Goal: Information Seeking & Learning: Understand process/instructions

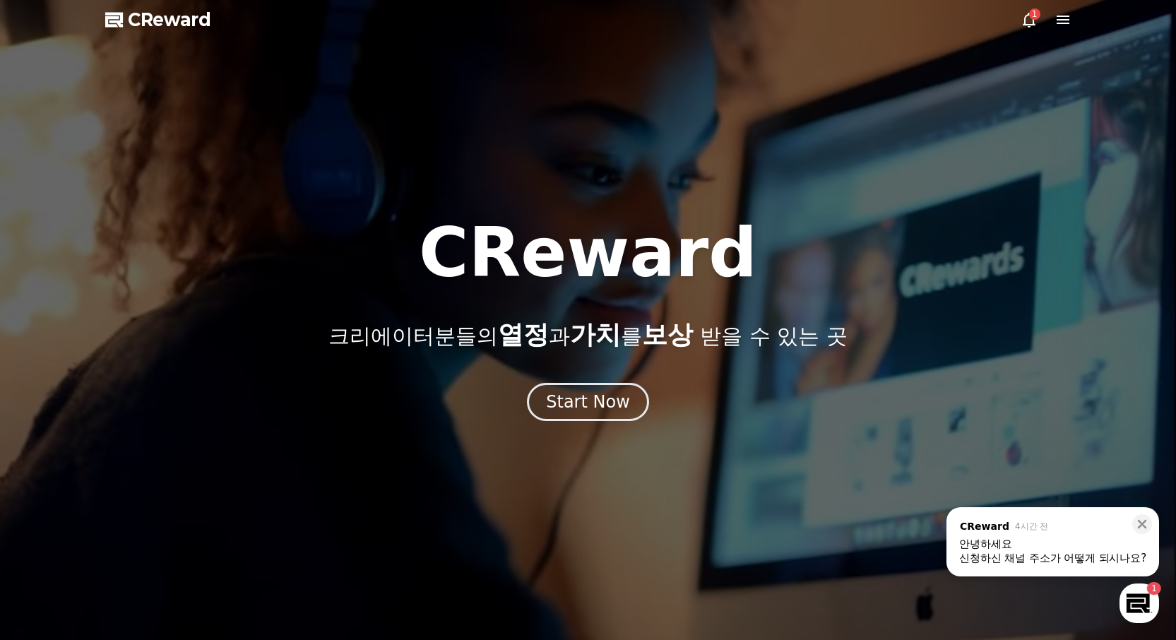
click at [1042, 555] on div "신청하신 채널 주소가 어떻게 되시나요?" at bounding box center [1052, 558] width 187 height 14
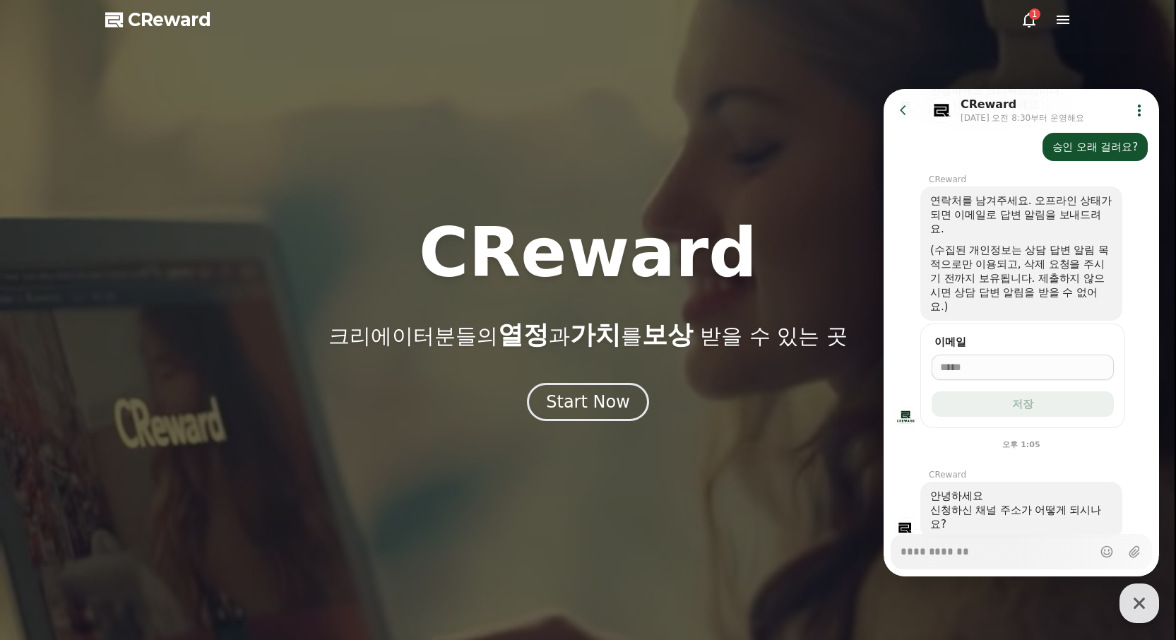
scroll to position [305, 0]
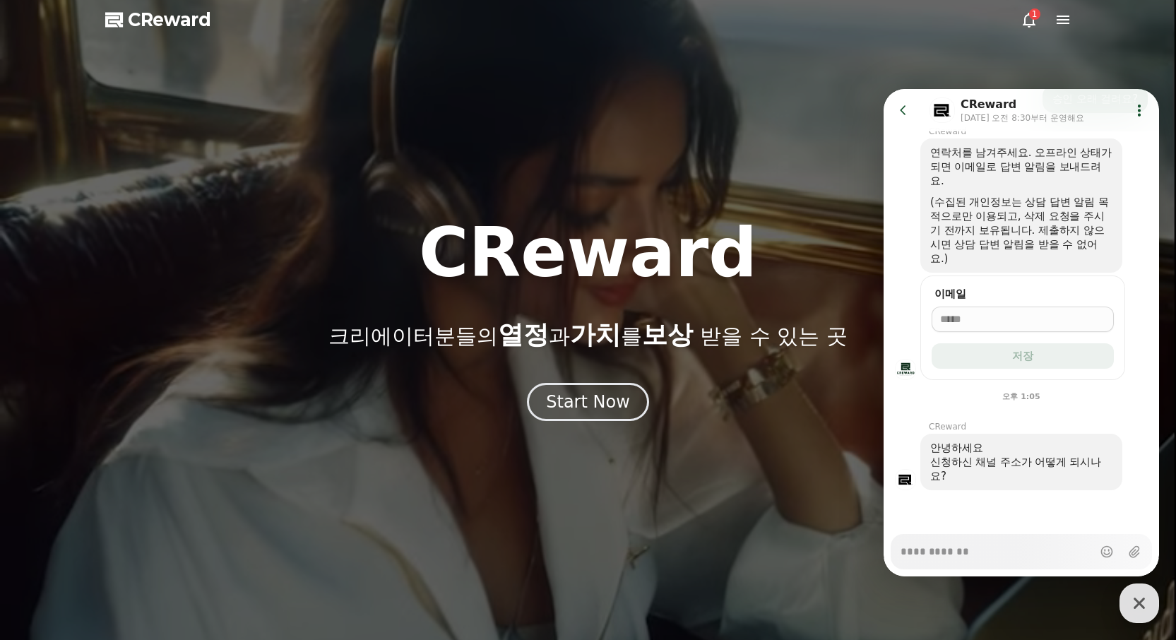
click at [1002, 553] on textarea "Messenger Input Textarea" at bounding box center [997, 547] width 192 height 24
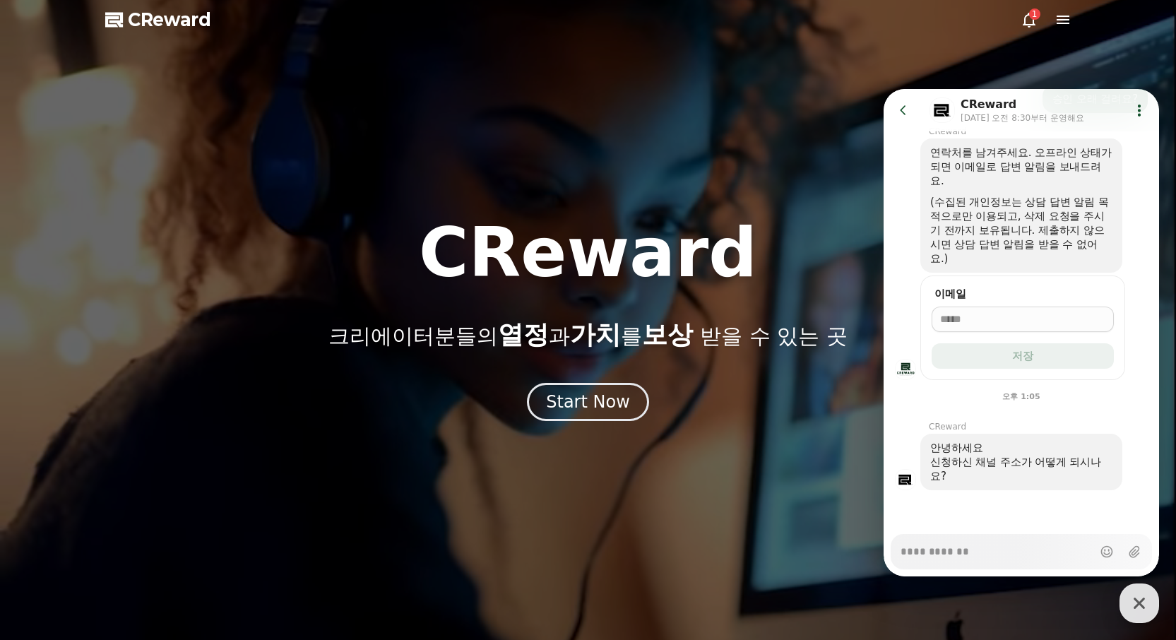
type textarea "*"
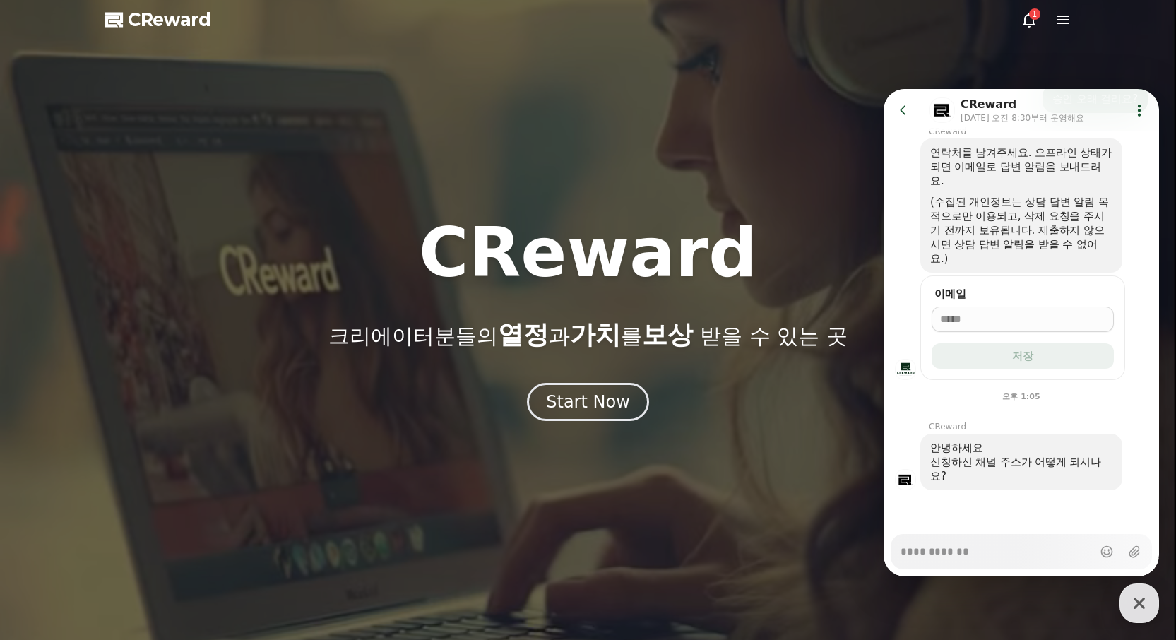
type textarea "*"
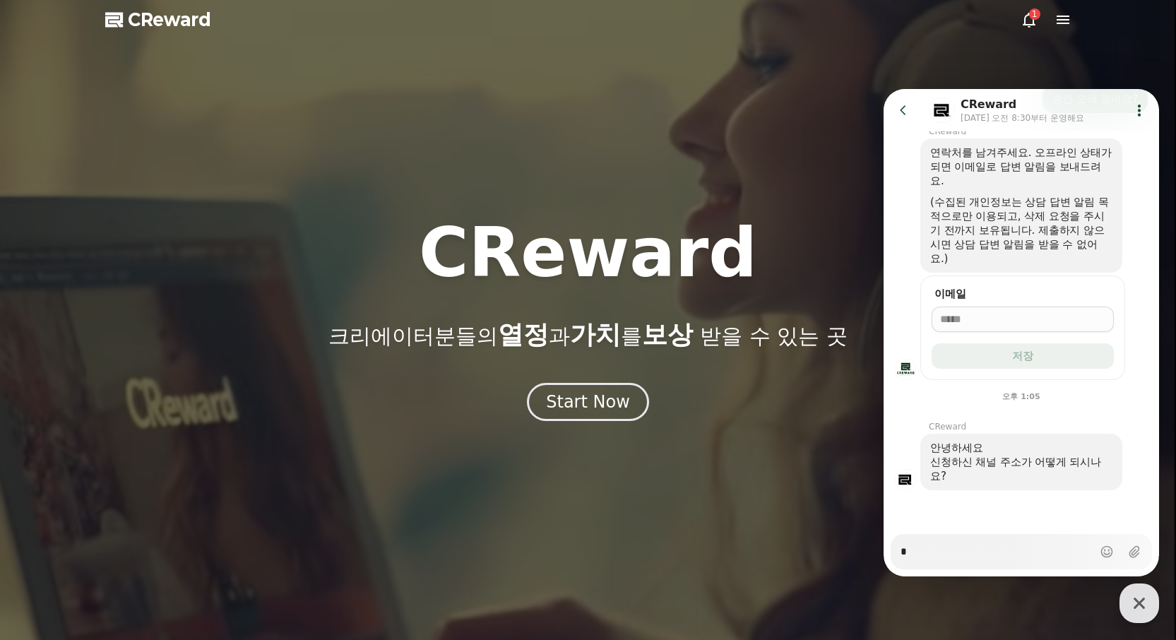
type textarea "*"
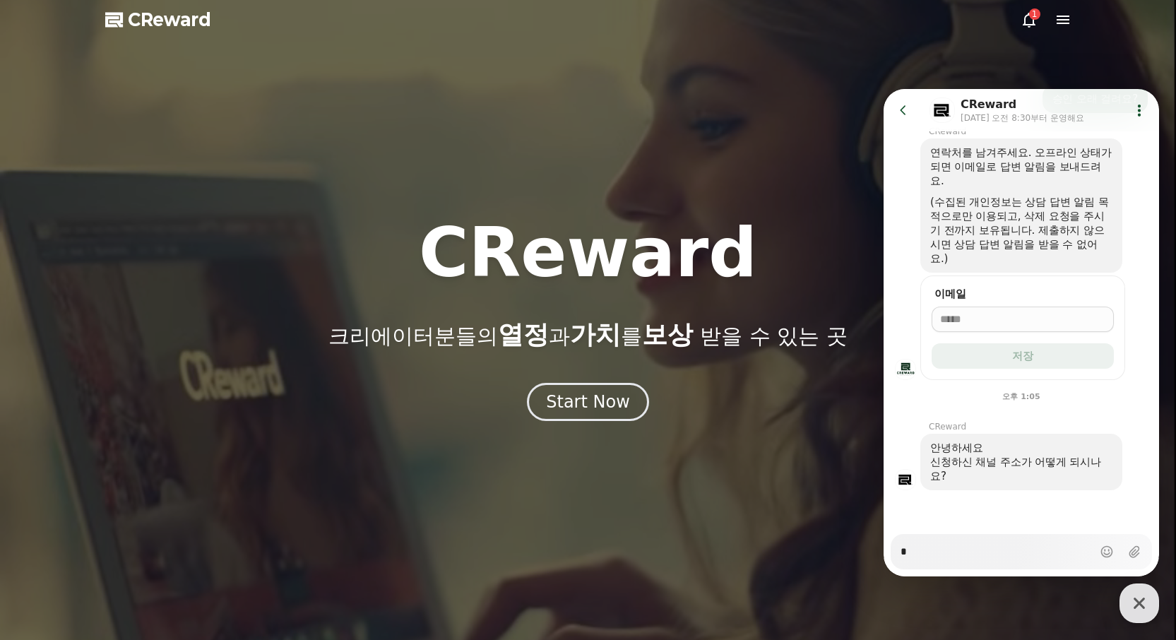
type textarea "*"
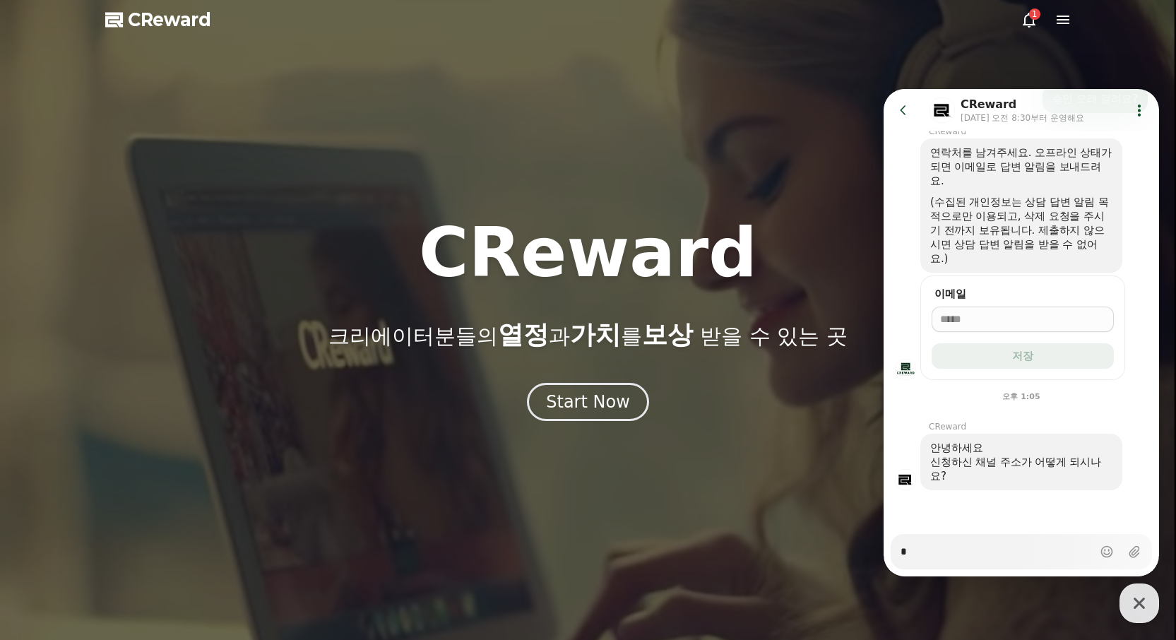
type textarea "*"
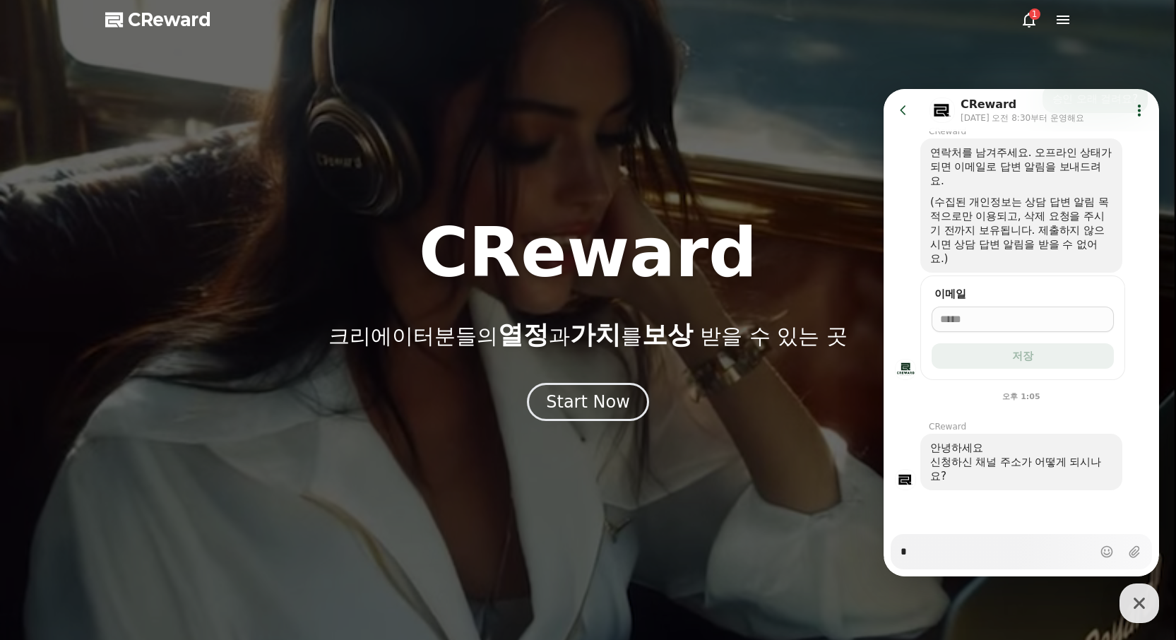
type textarea "*"
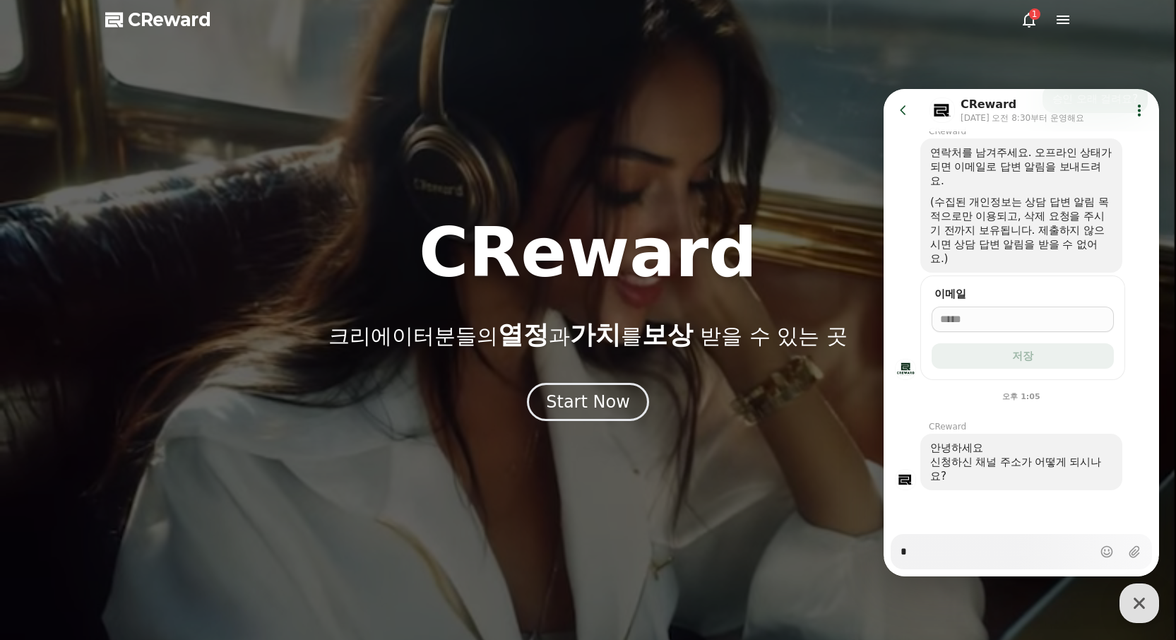
type textarea "*"
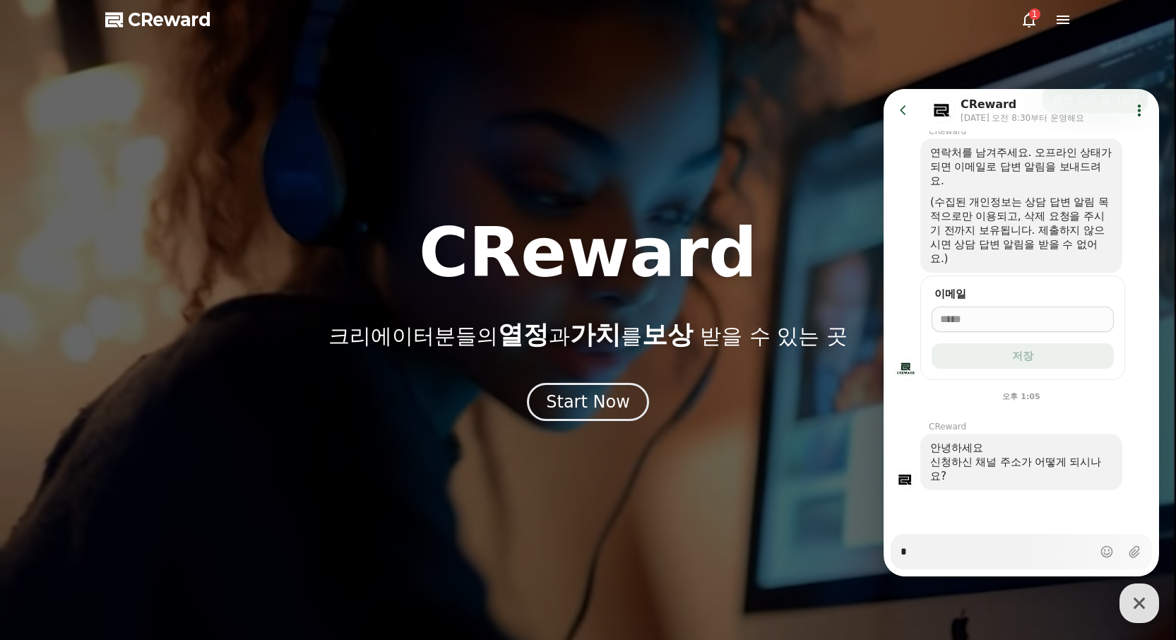
type textarea "*"
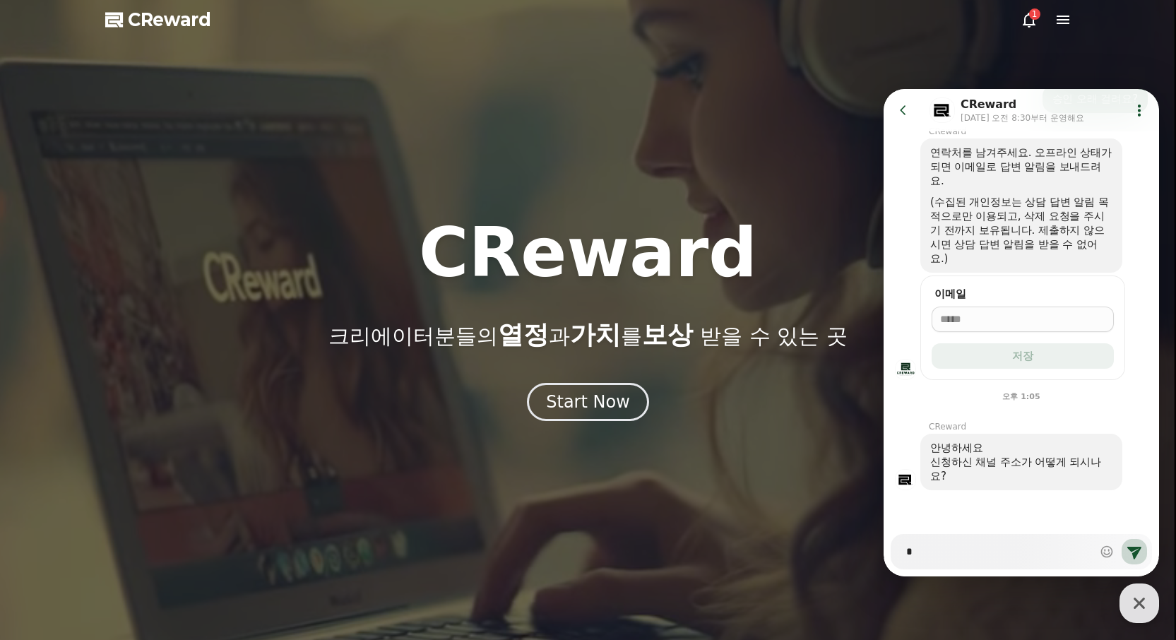
type textarea "*"
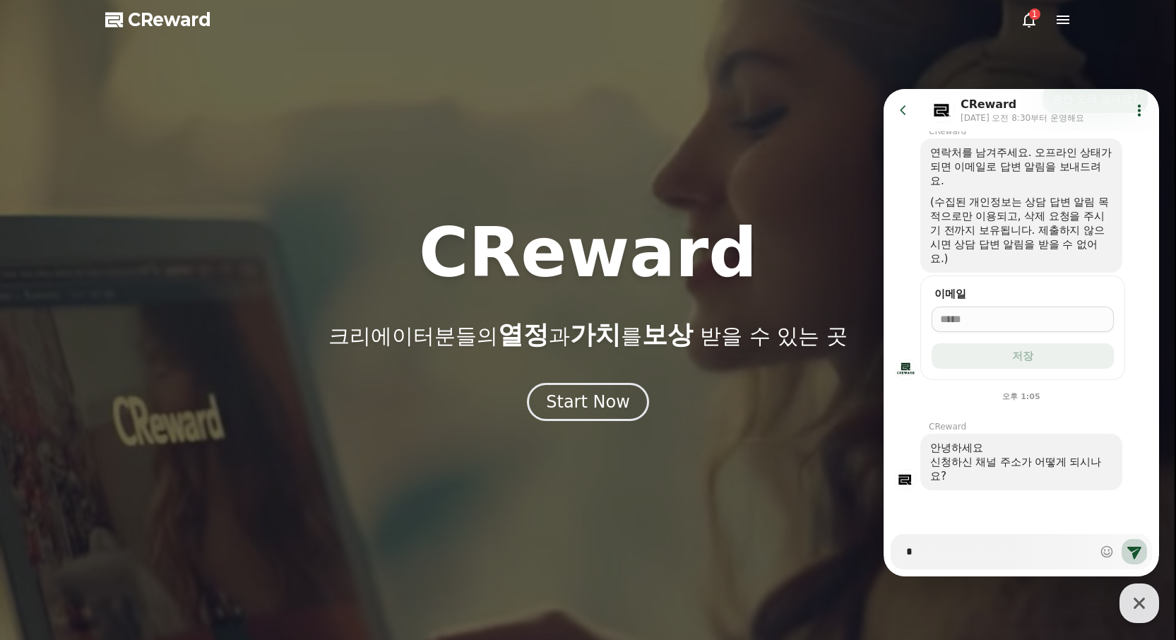
type textarea "**"
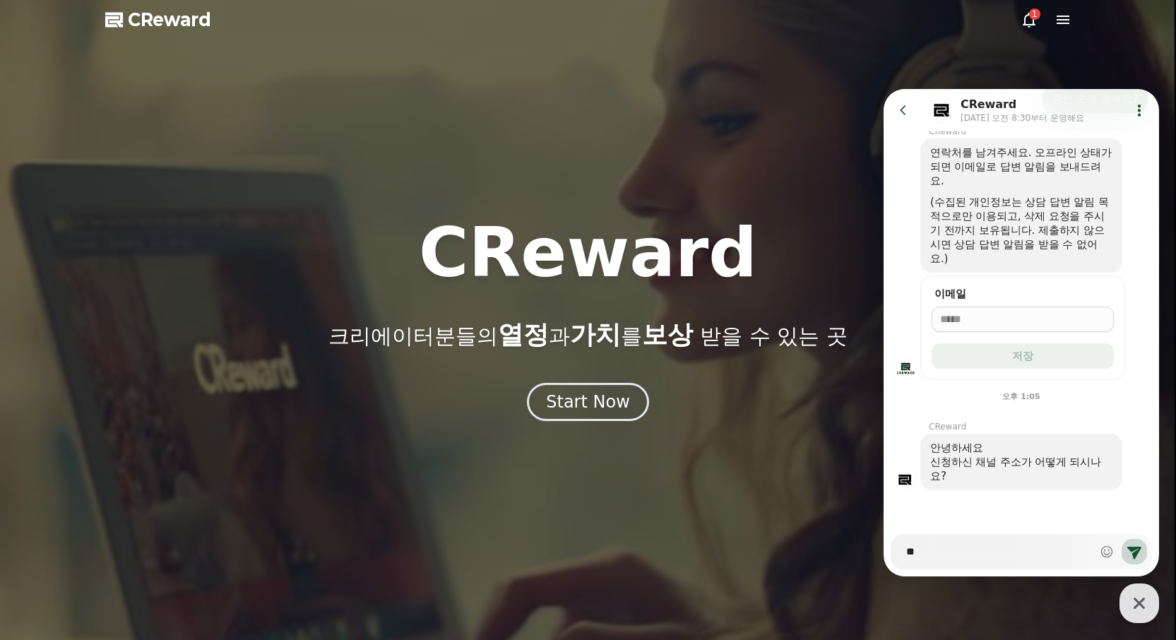
type textarea "*"
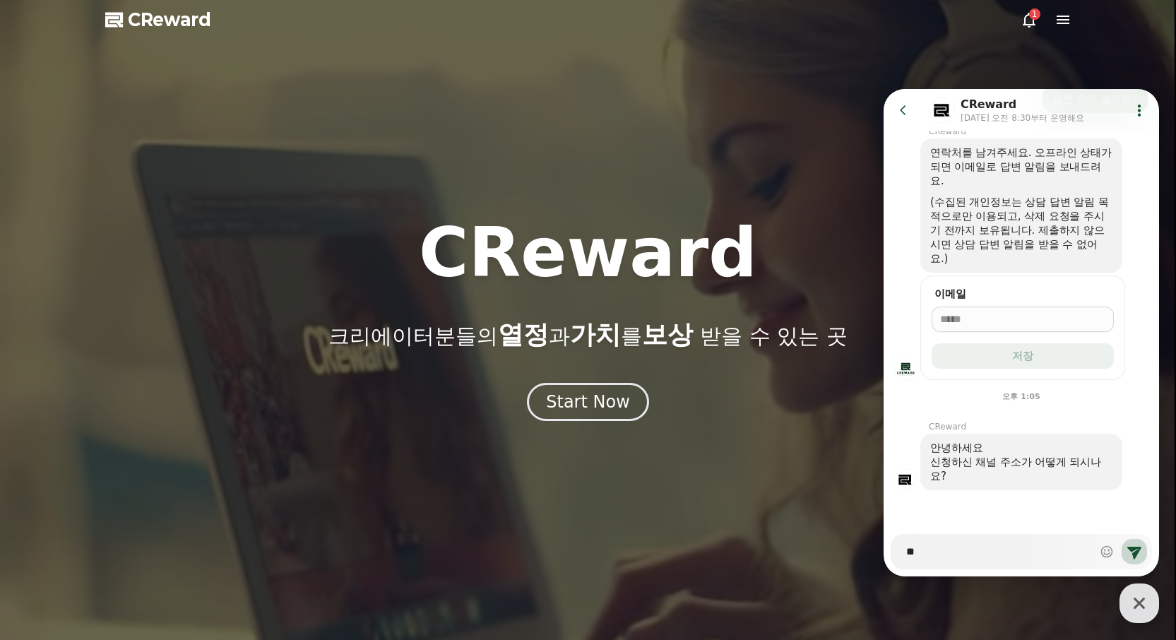
type textarea "**"
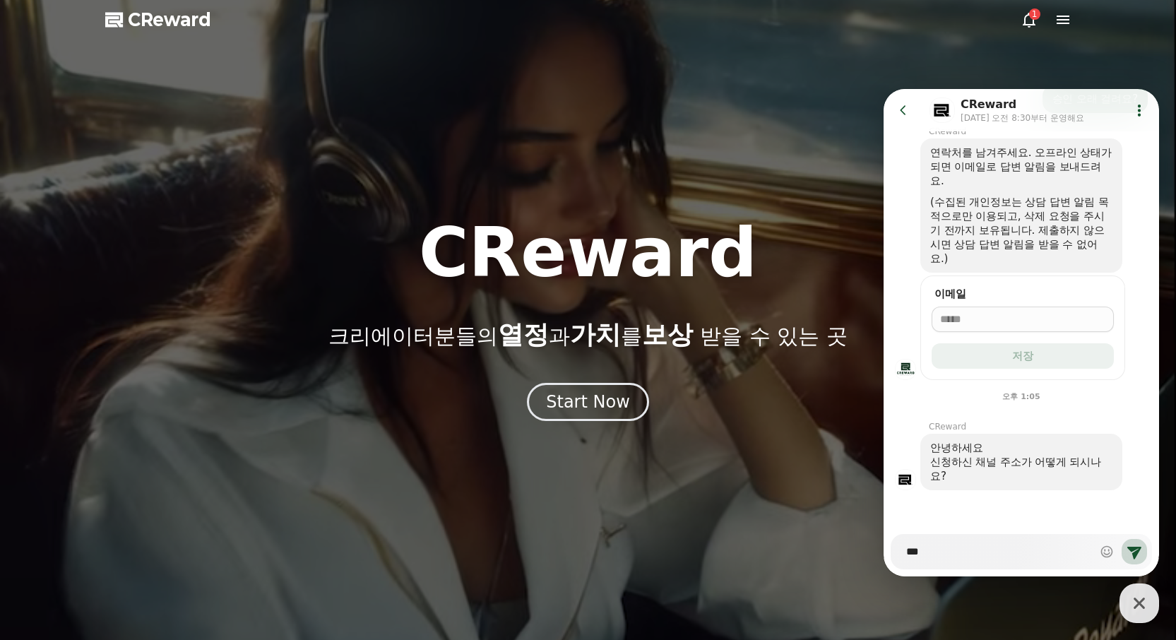
type textarea "*"
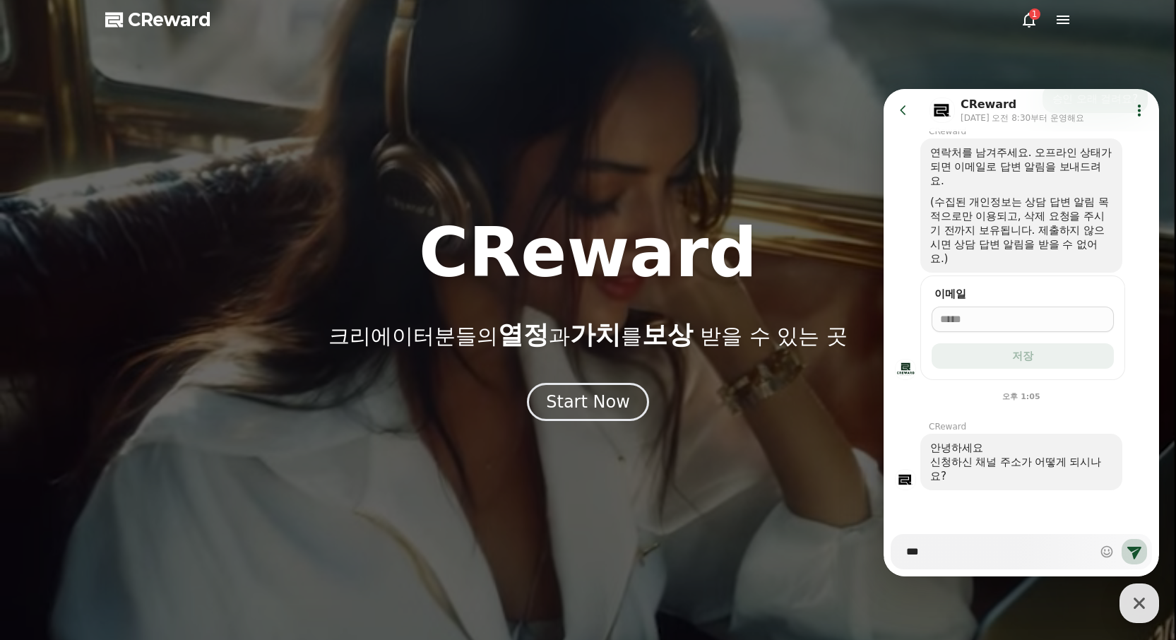
type textarea "****"
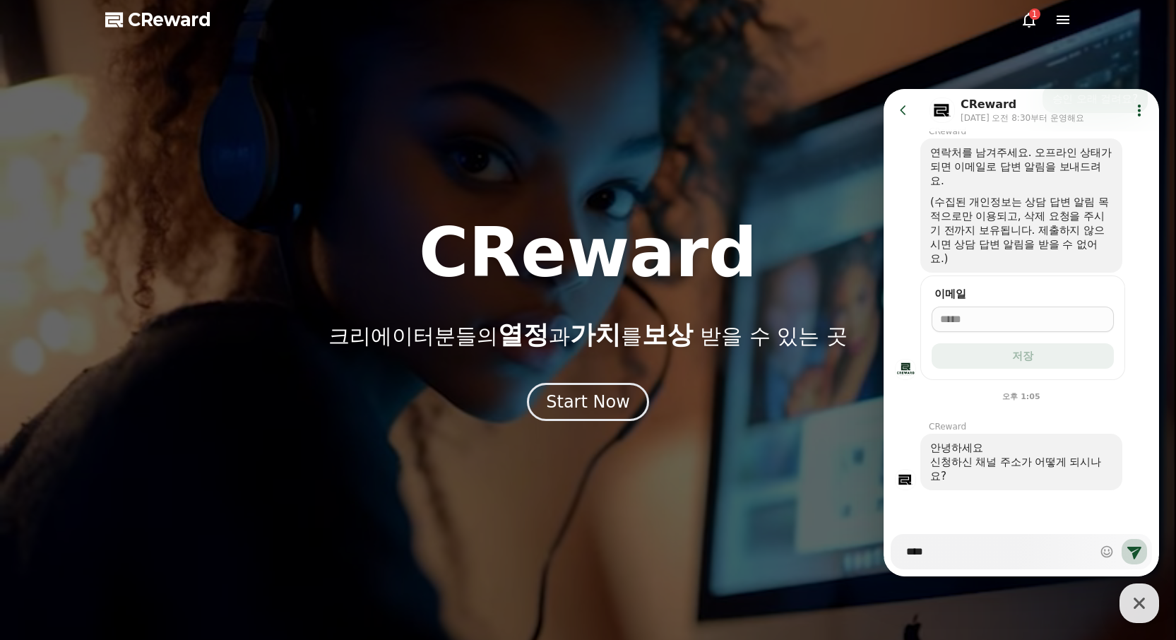
type textarea "*"
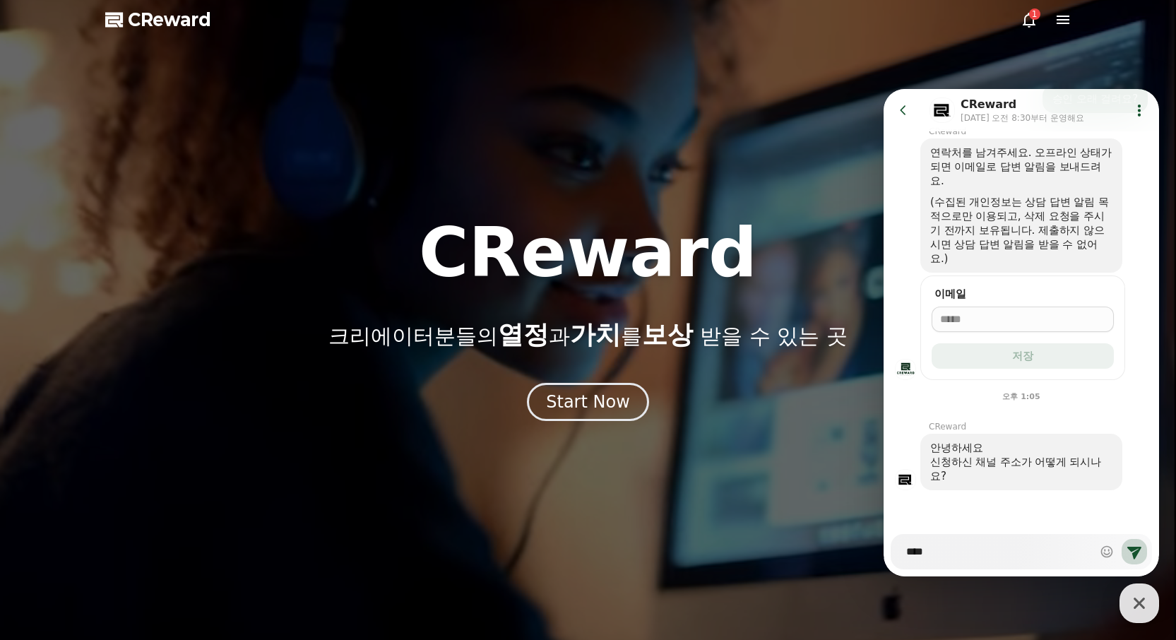
type textarea "****"
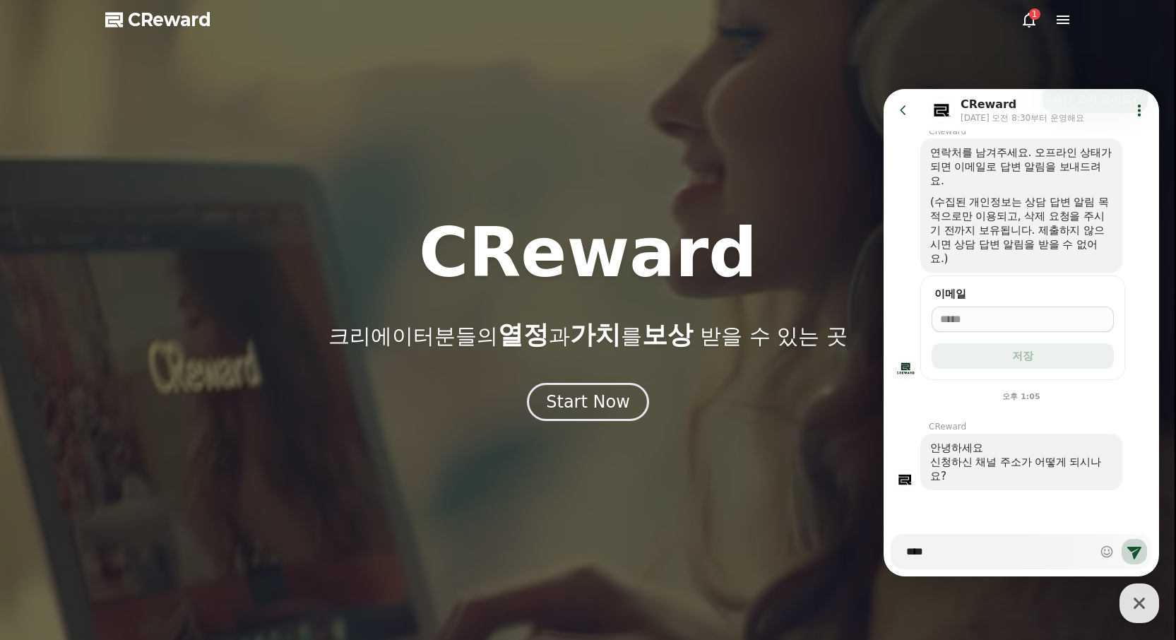
type textarea "*"
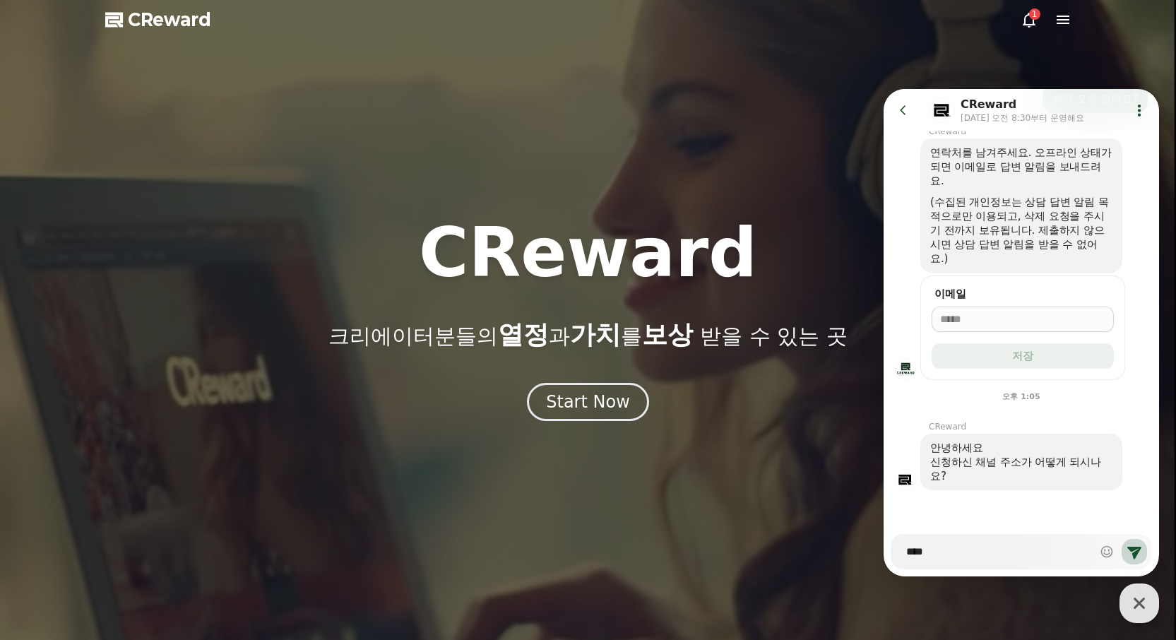
type textarea "****"
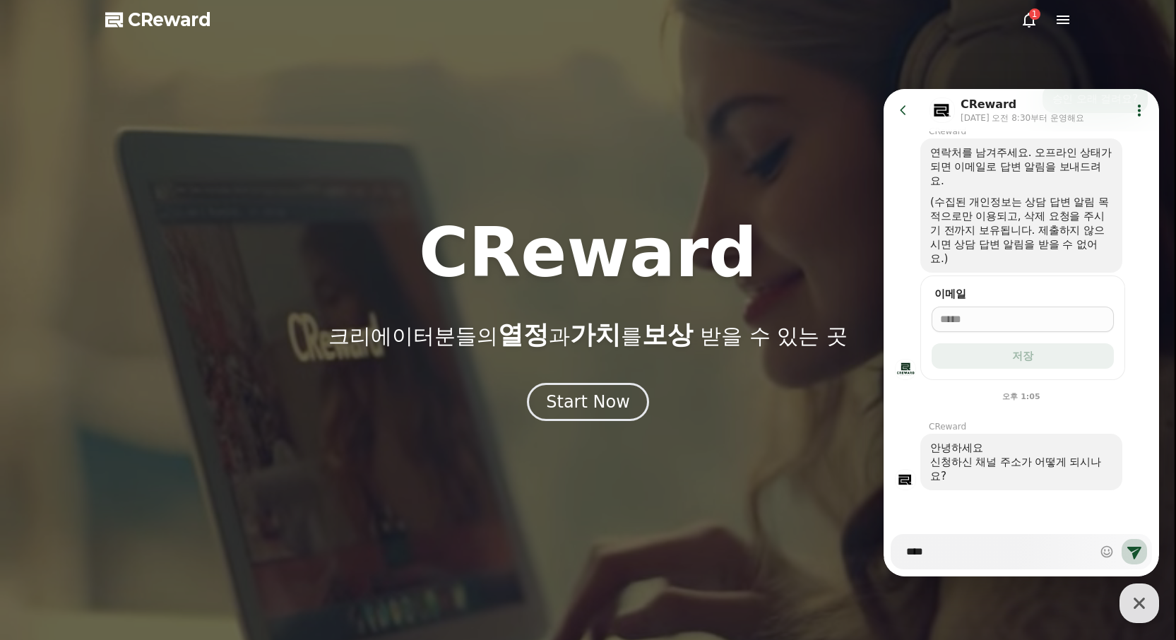
type textarea "*"
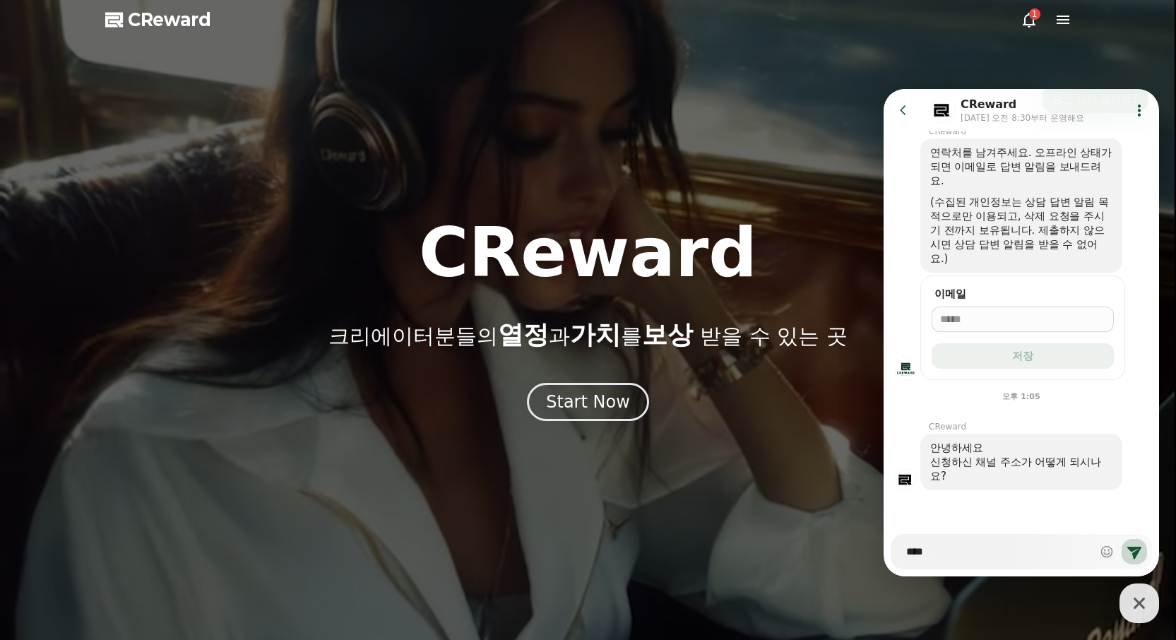
type textarea "****"
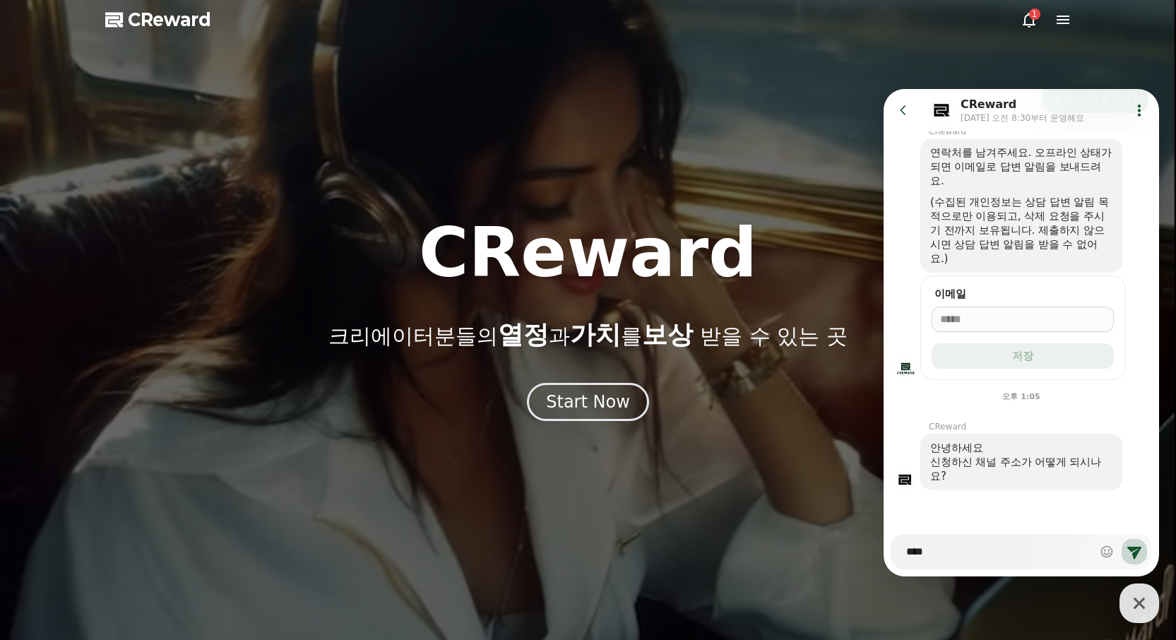
type textarea "*"
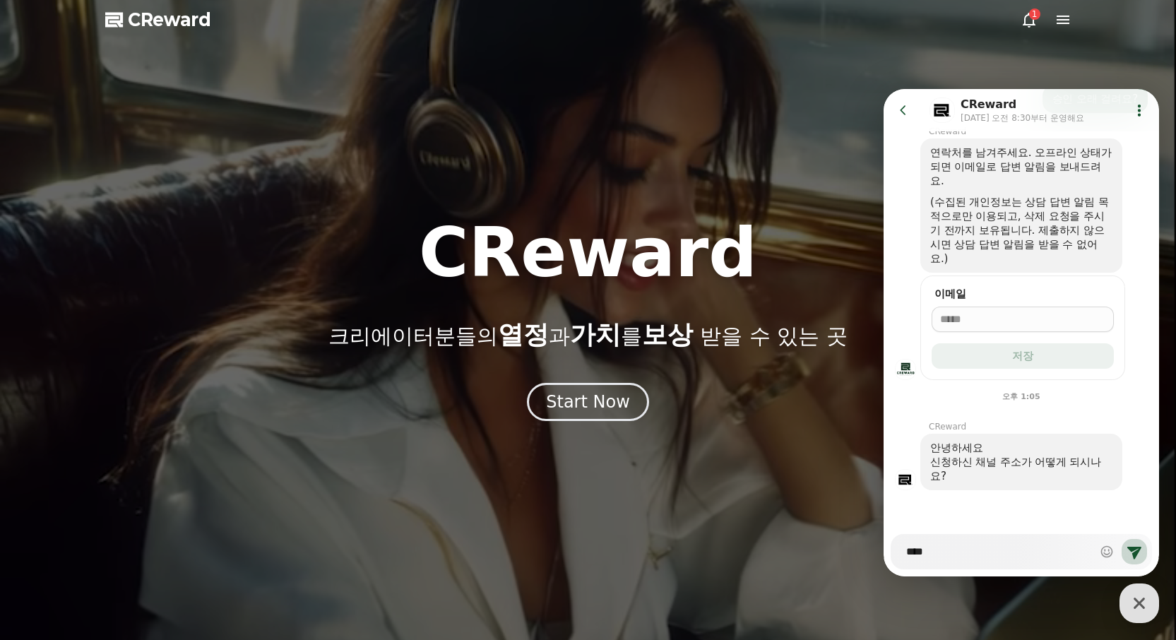
type textarea "*****"
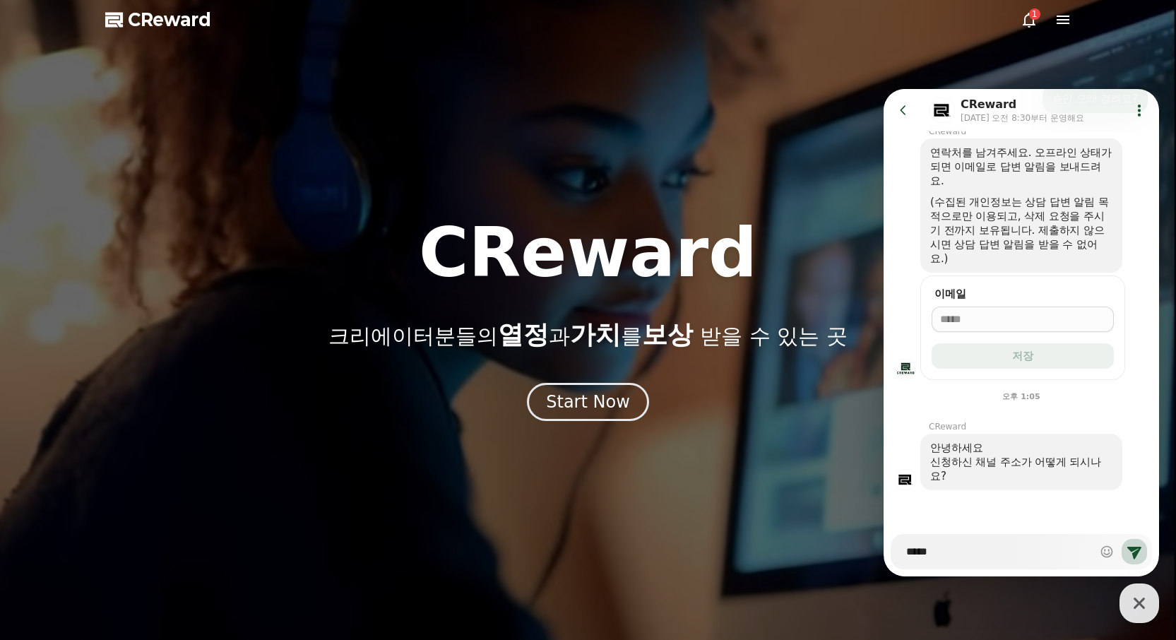
type textarea "*"
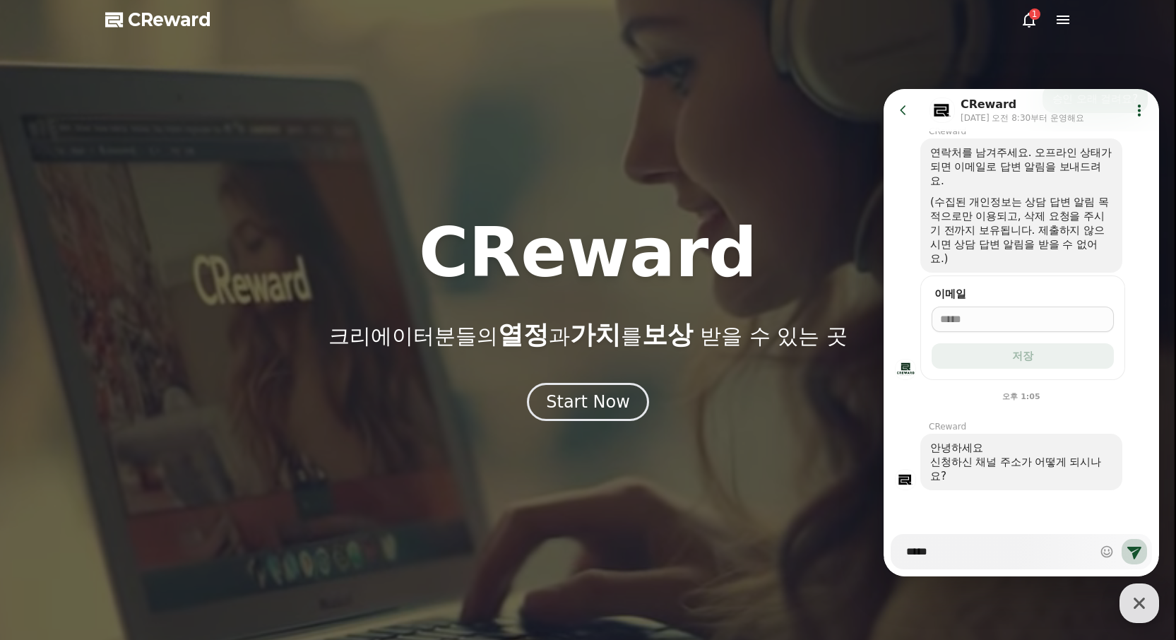
type textarea "*****"
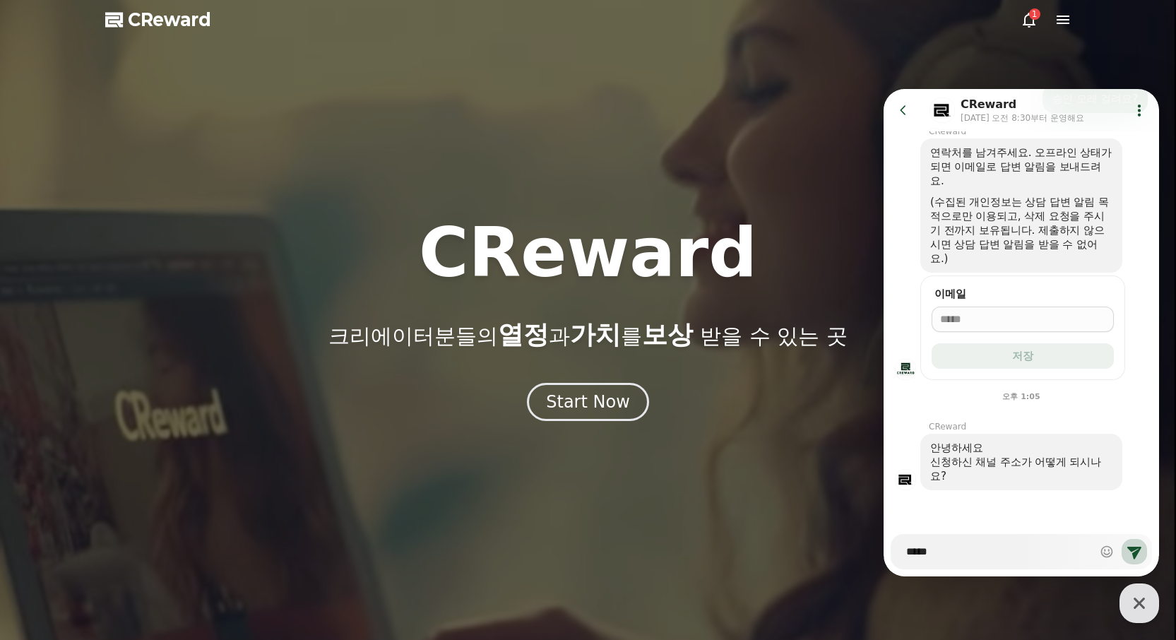
type textarea "*"
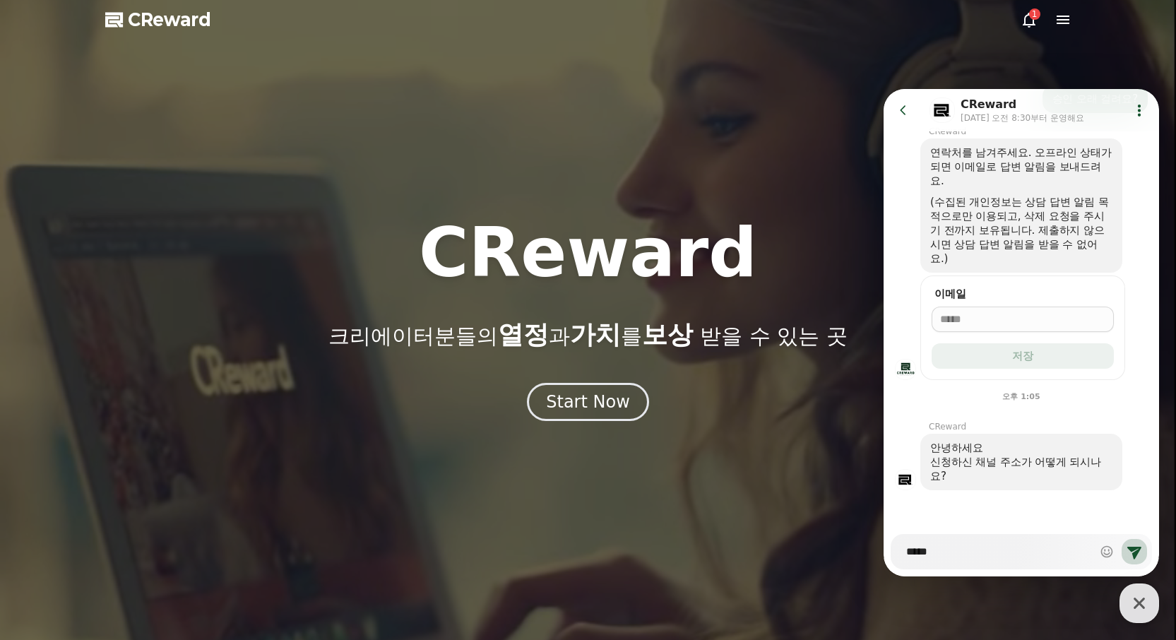
type textarea "******"
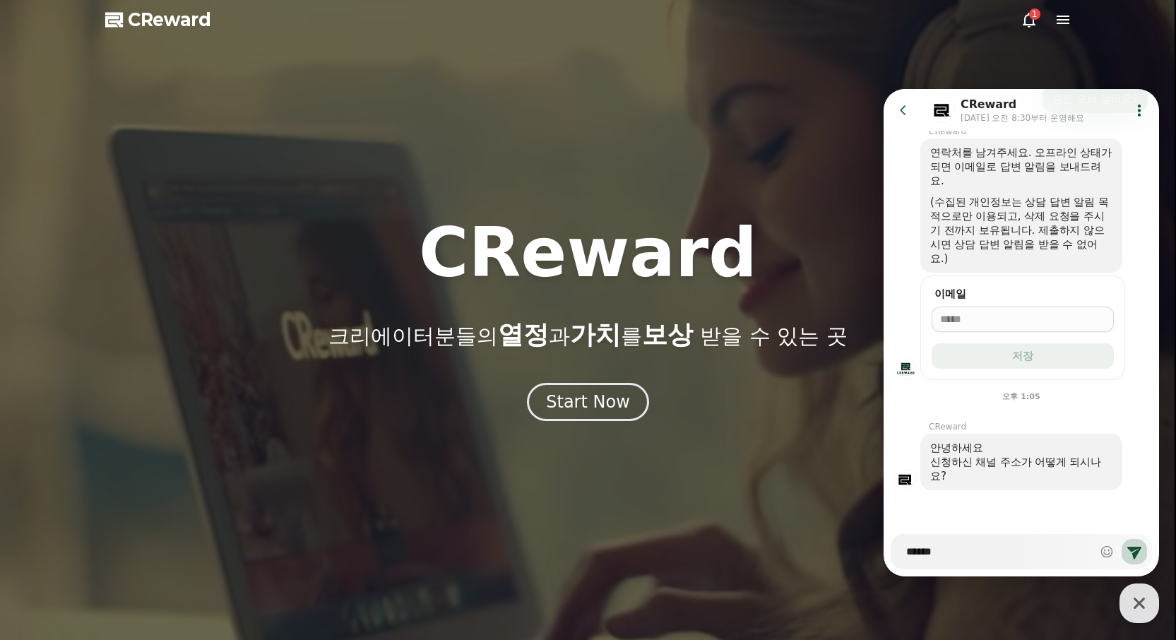
type textarea "*"
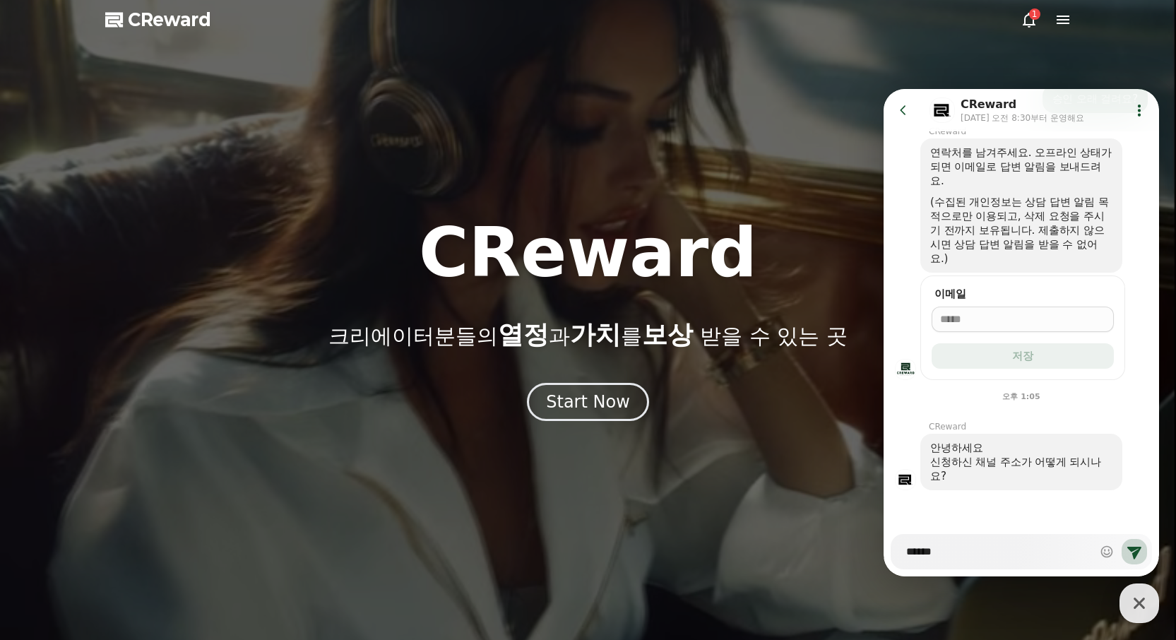
type textarea "******"
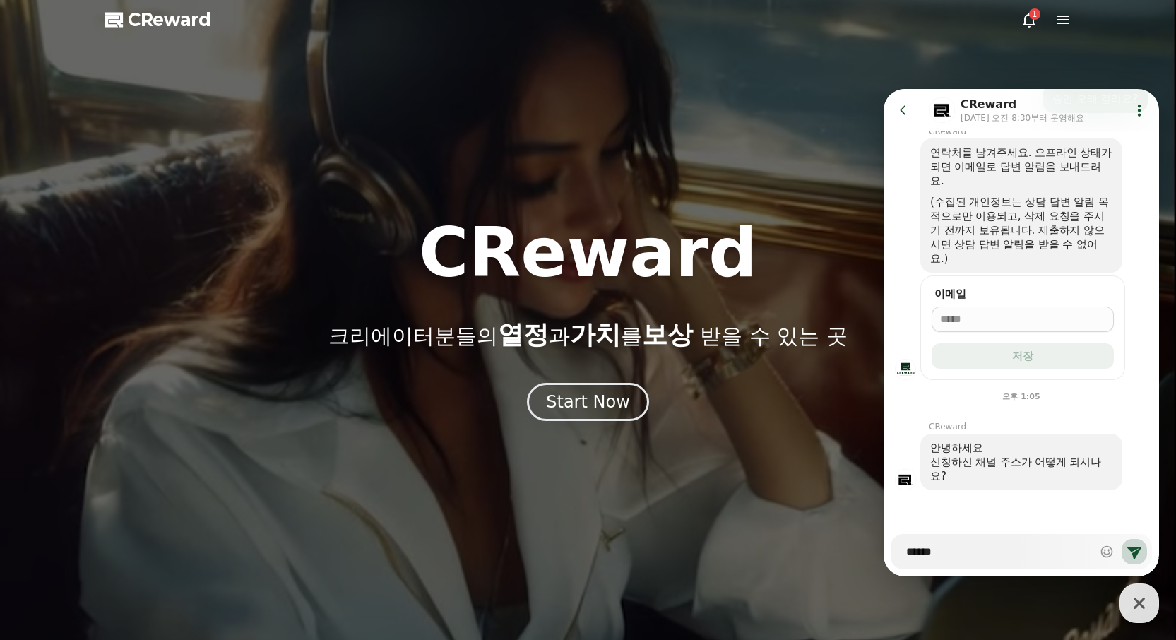
type textarea "*"
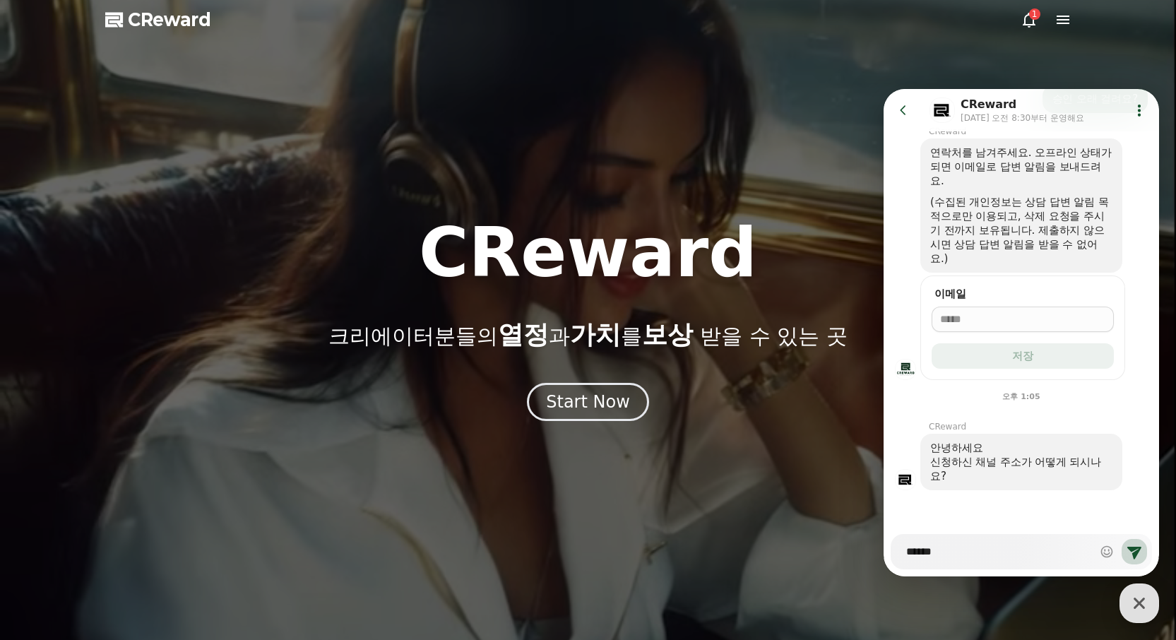
type textarea "******"
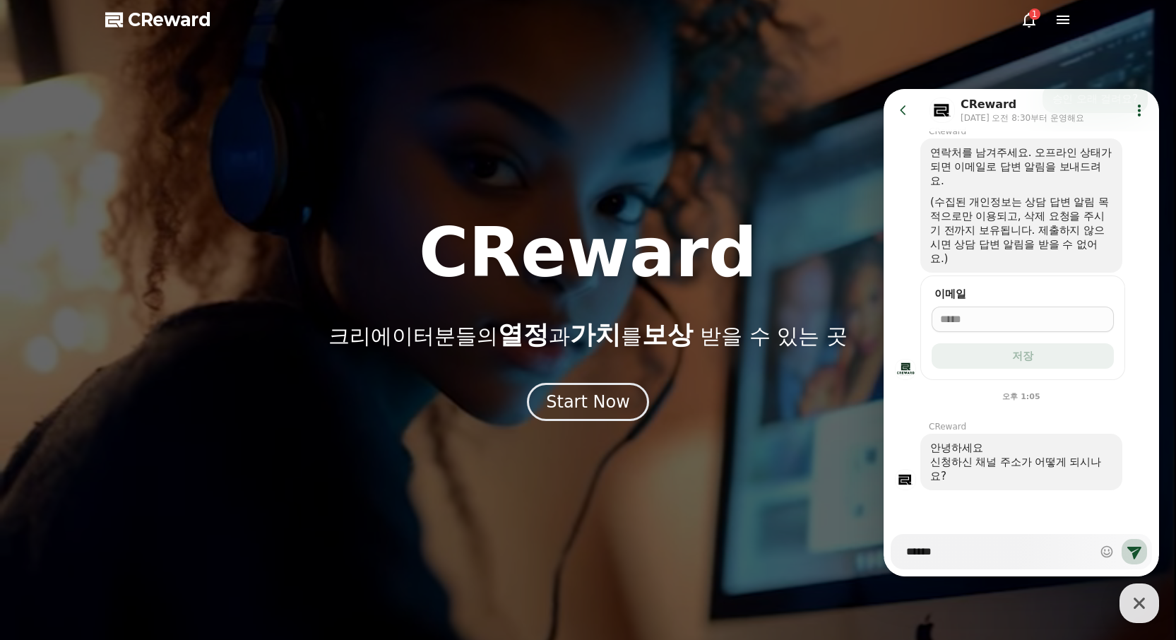
type textarea "*"
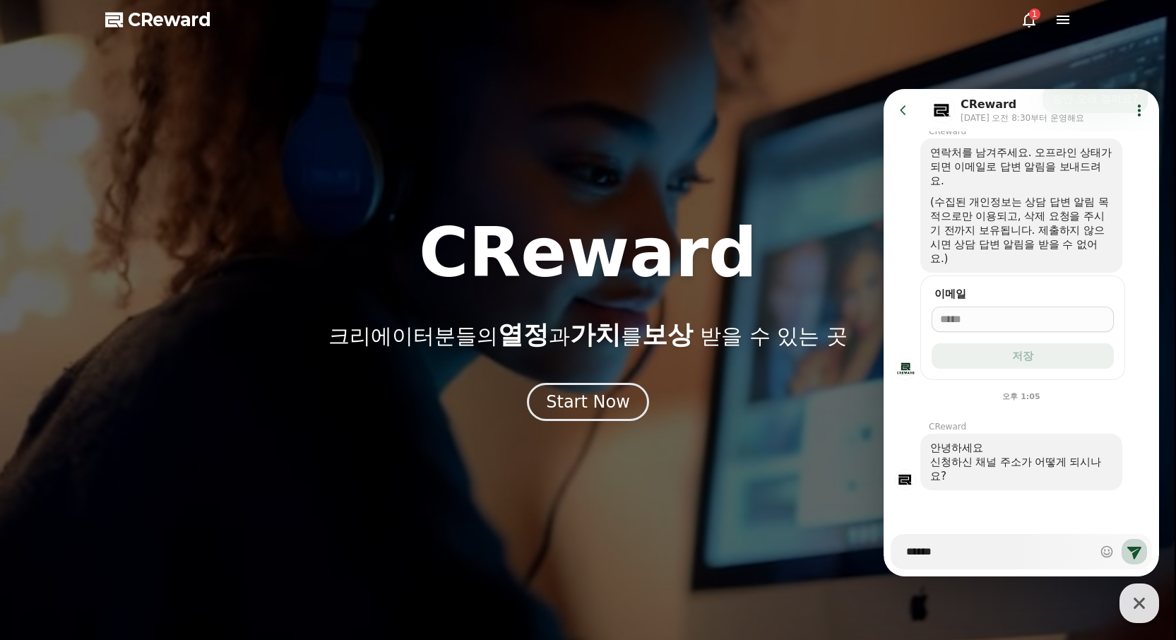
type textarea "*******"
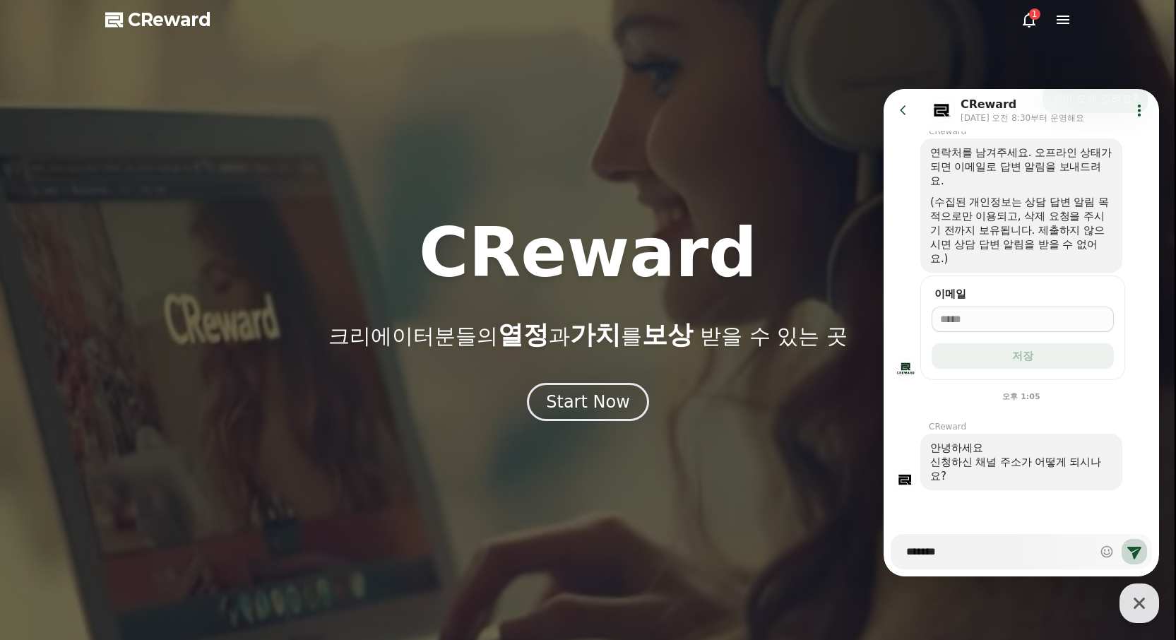
type textarea "*"
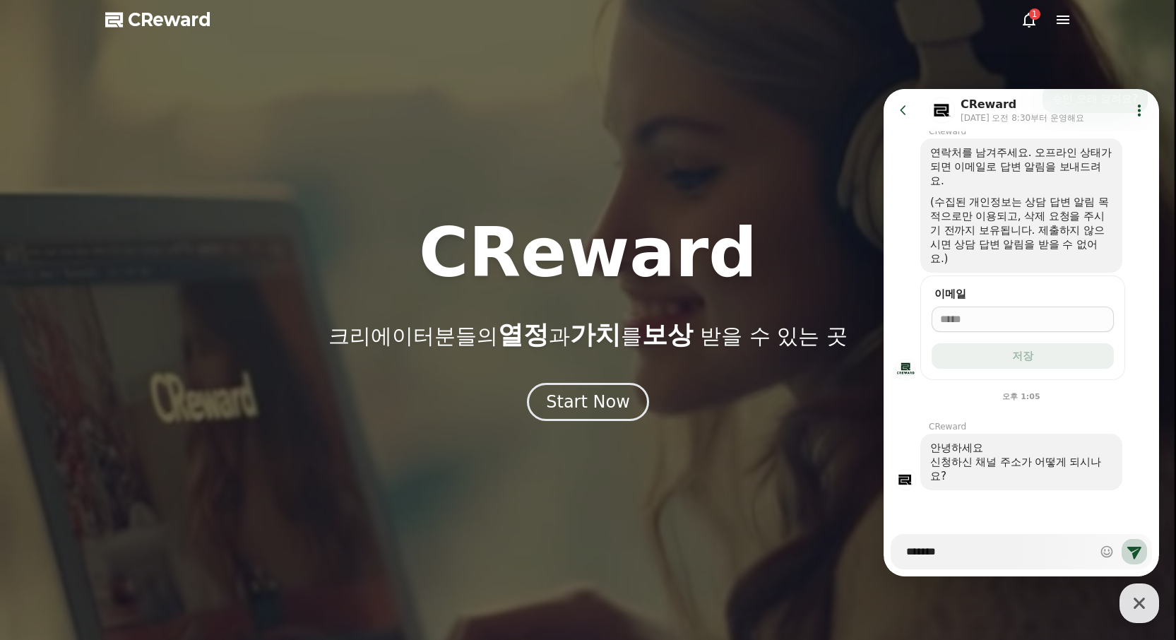
type textarea "*******"
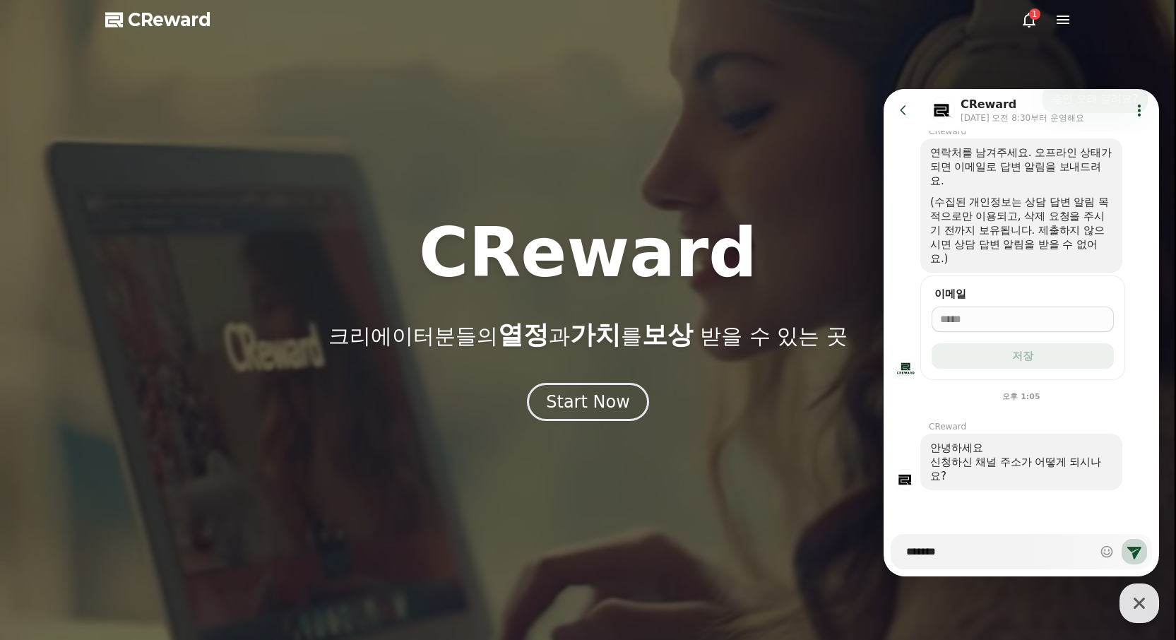
type textarea "*"
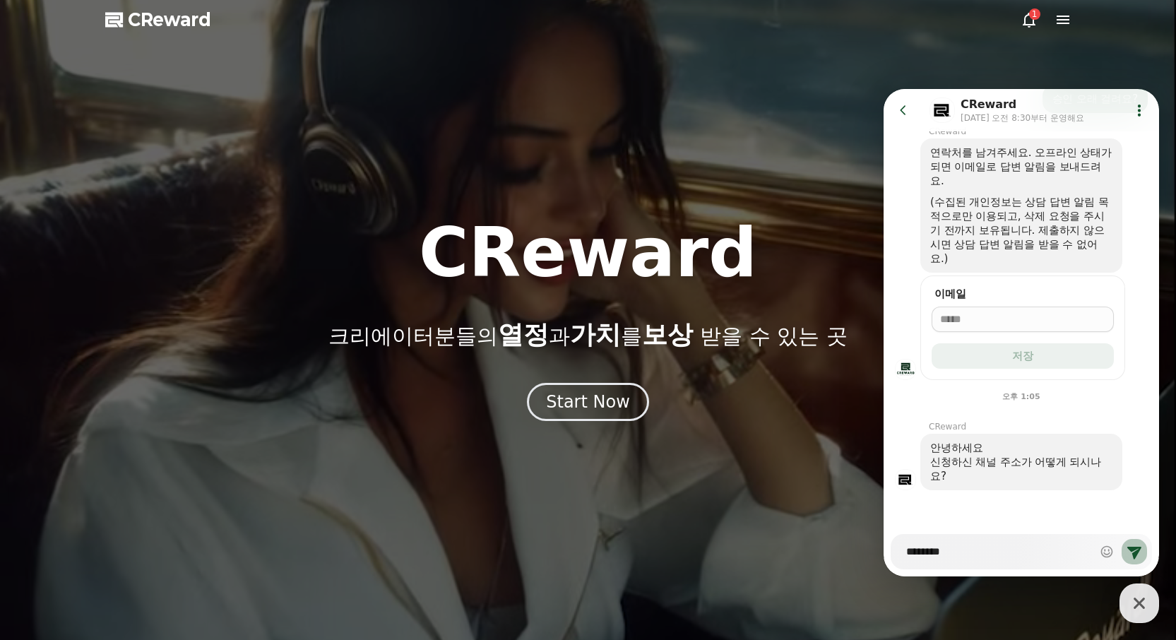
type textarea "********"
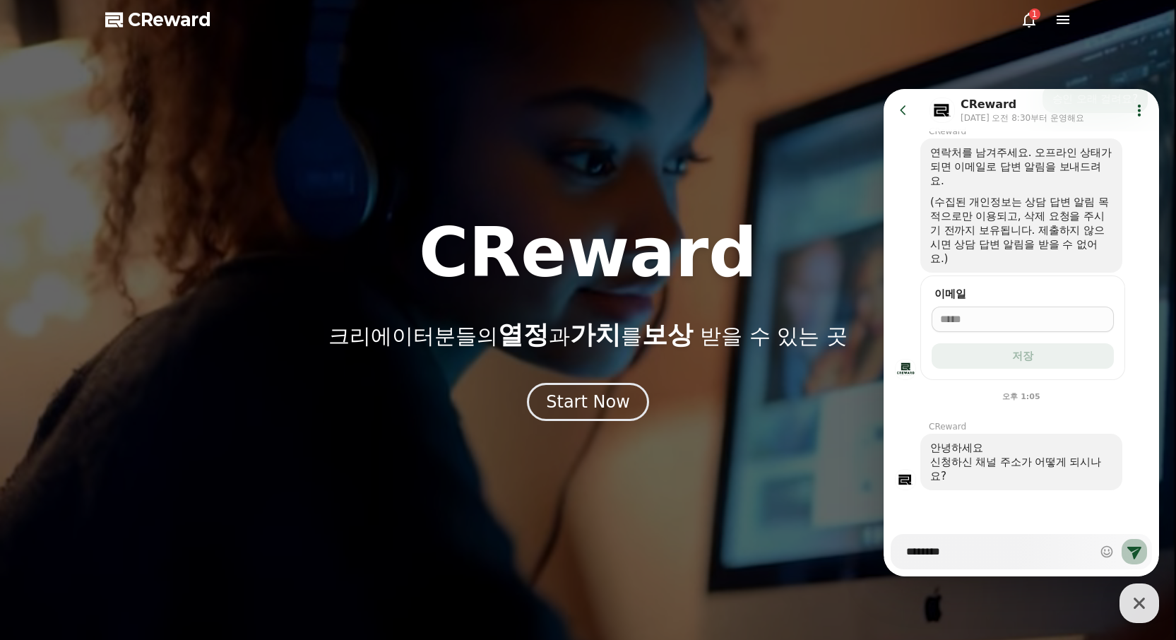
click at [1127, 550] on icon at bounding box center [1134, 553] width 14 height 13
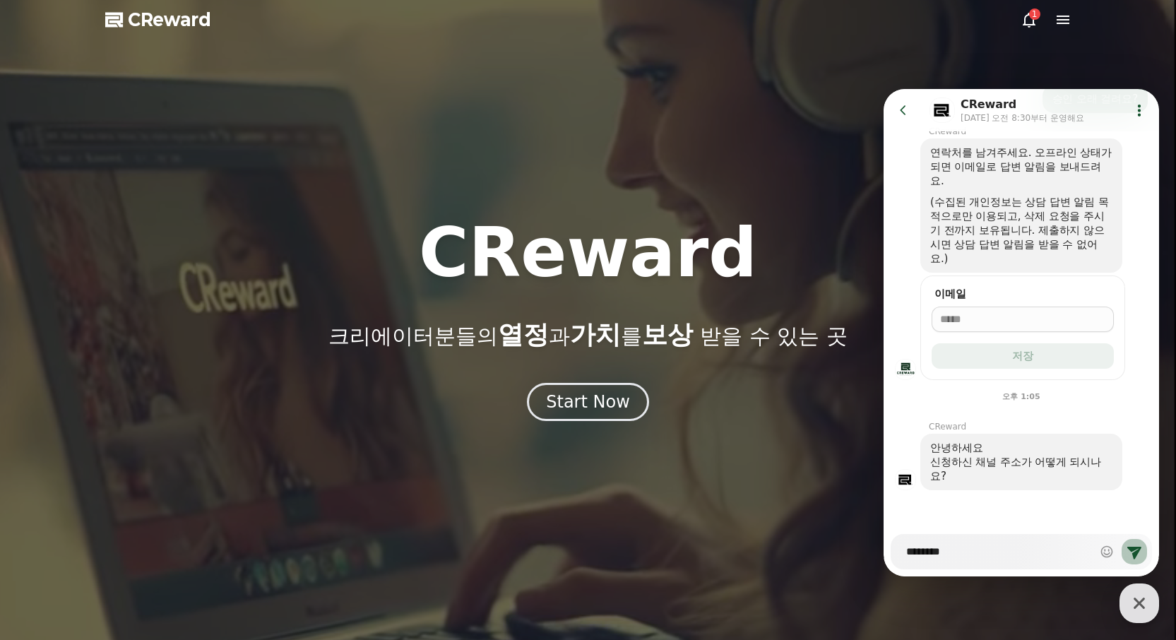
type textarea "*"
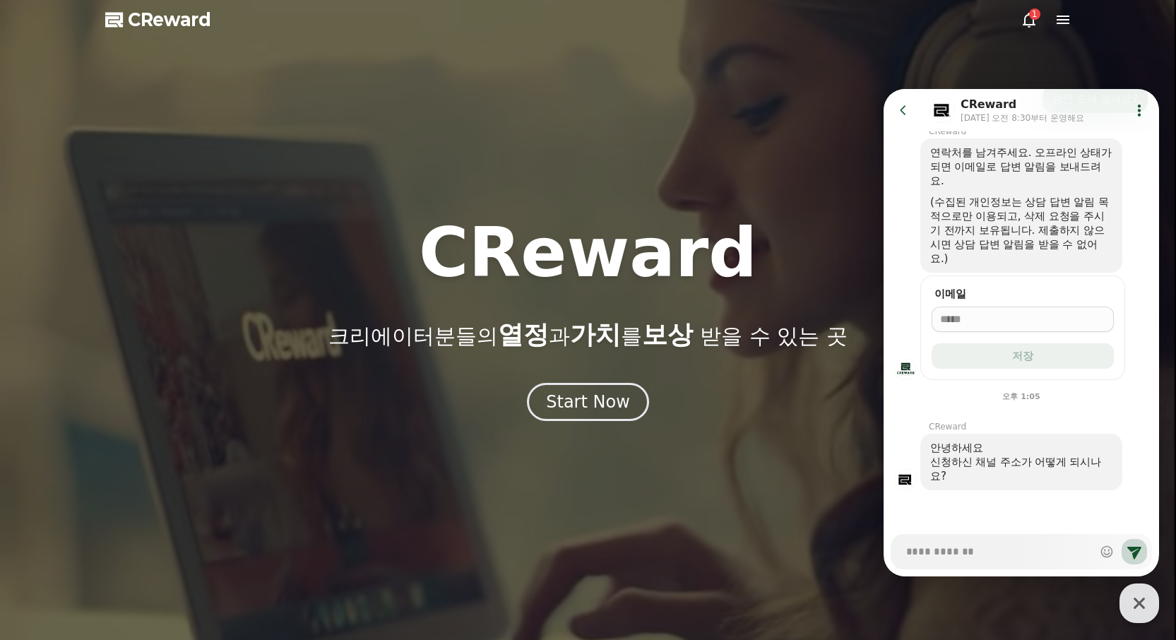
scroll to position [376, 0]
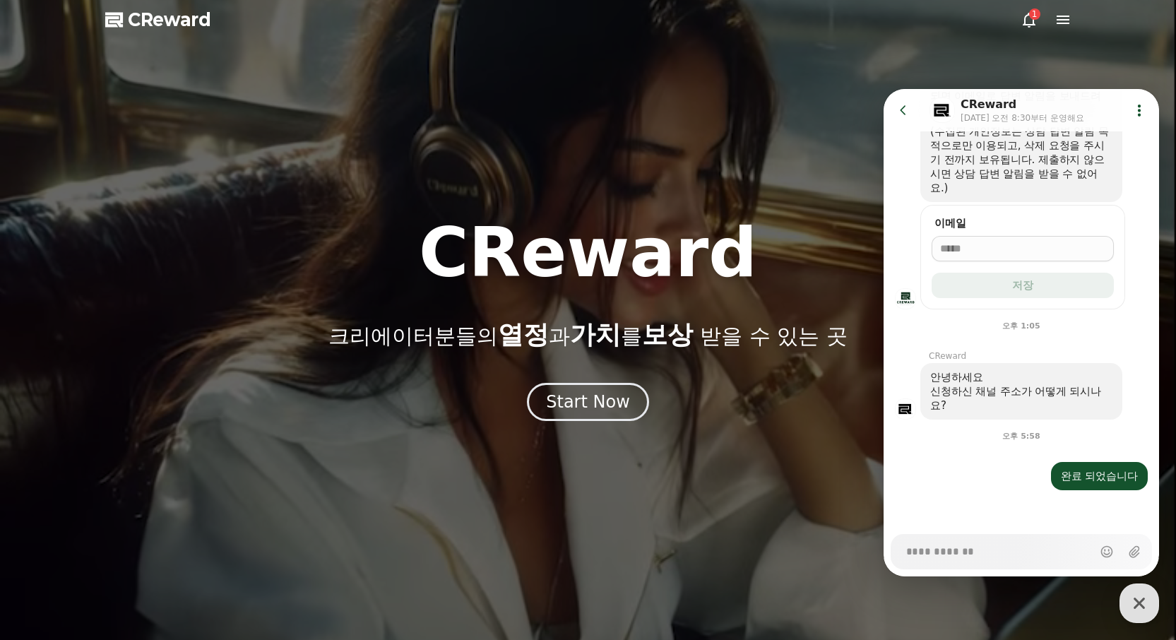
click at [717, 156] on div at bounding box center [588, 320] width 1176 height 640
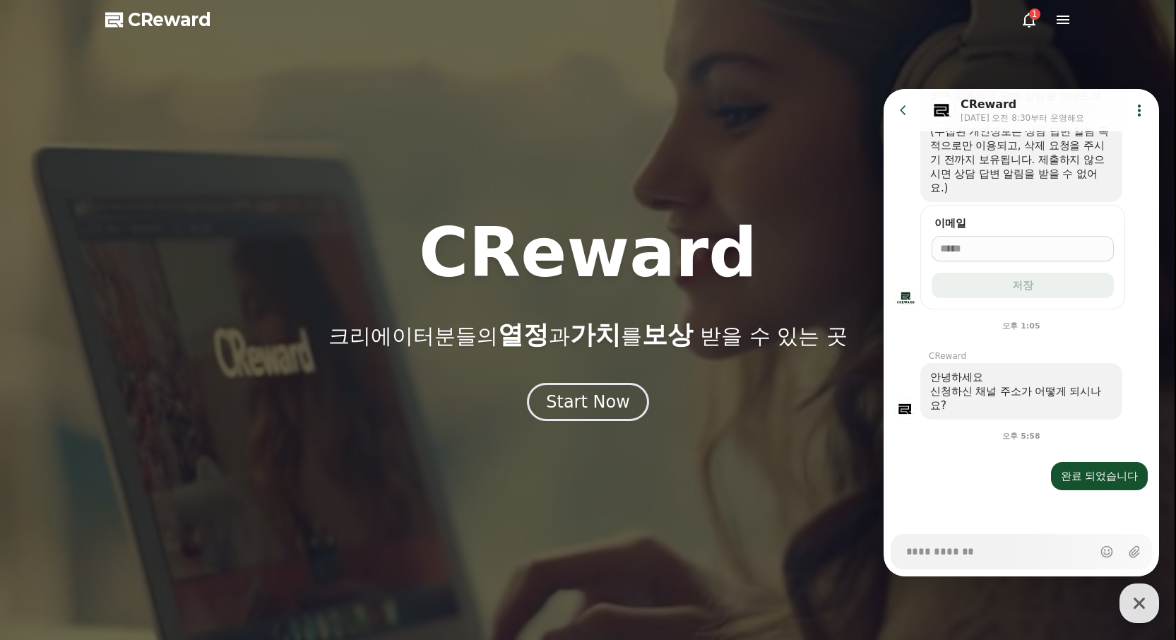
click at [1145, 595] on icon "button" at bounding box center [1139, 602] width 25 height 25
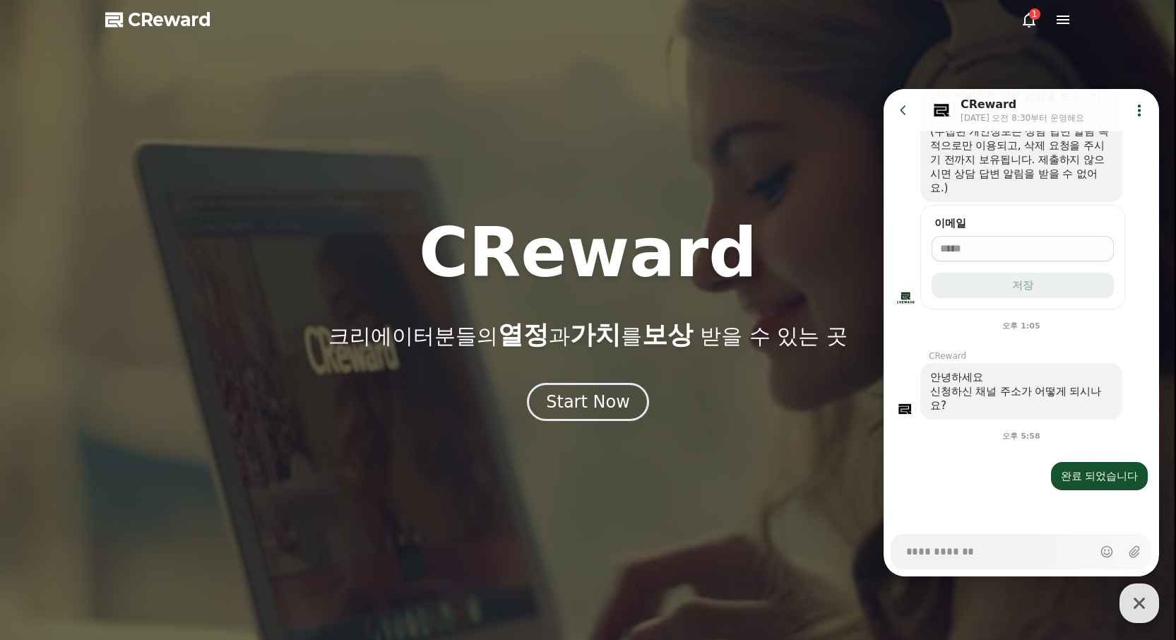
type textarea "*"
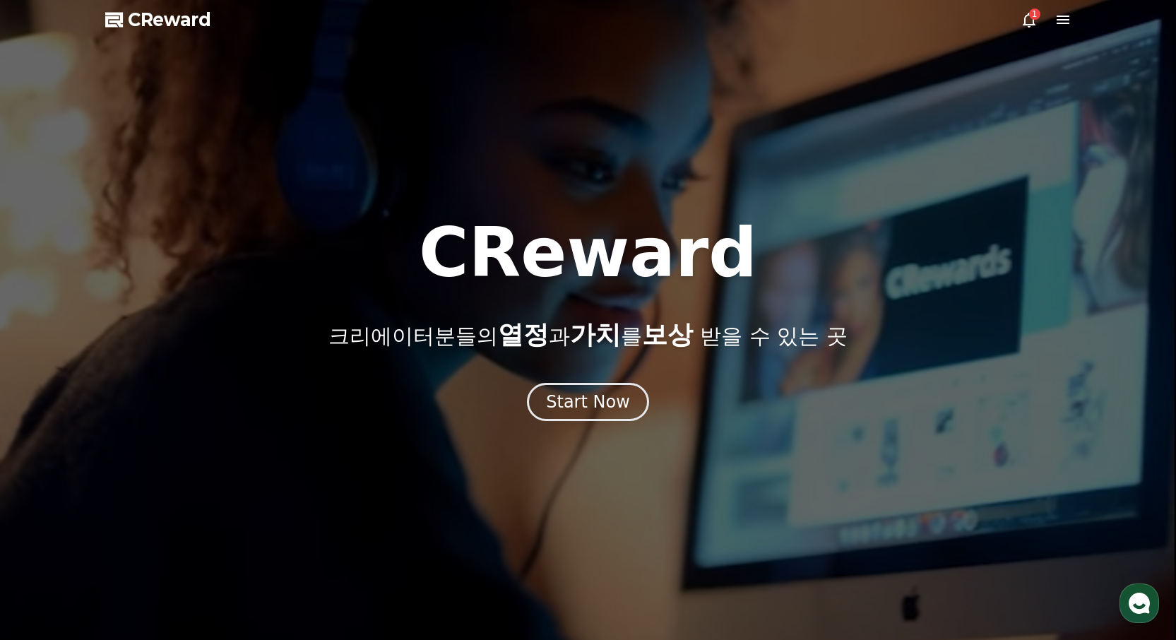
click at [1029, 13] on div "1" at bounding box center [1034, 13] width 11 height 11
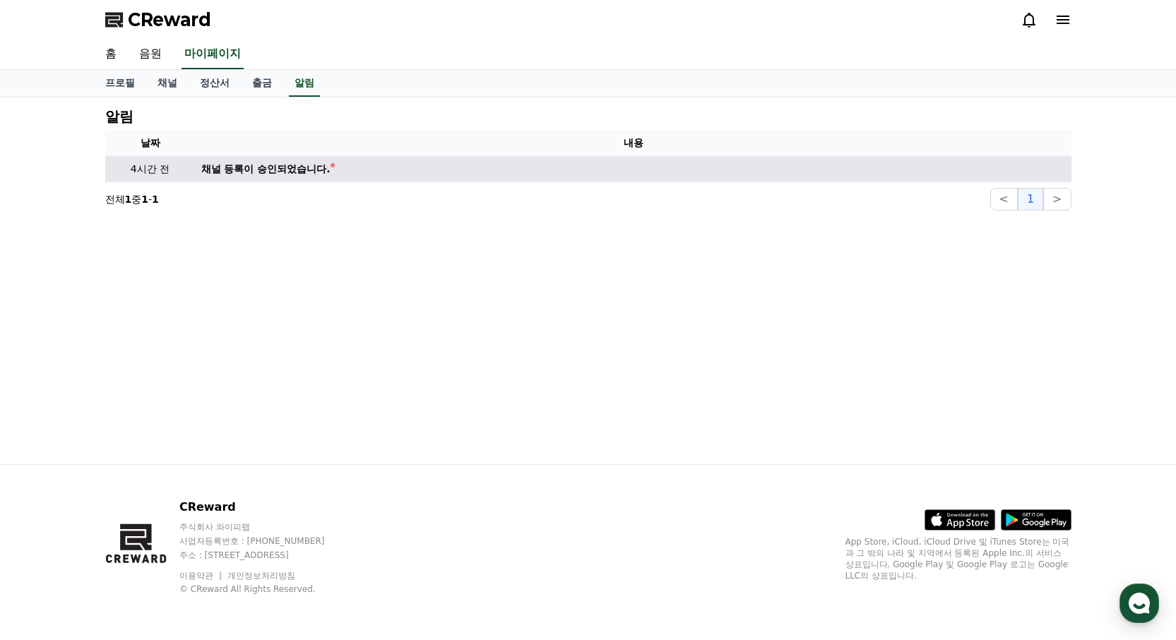
click at [247, 172] on div "채널 등록이 승인되었습니다." at bounding box center [265, 169] width 129 height 15
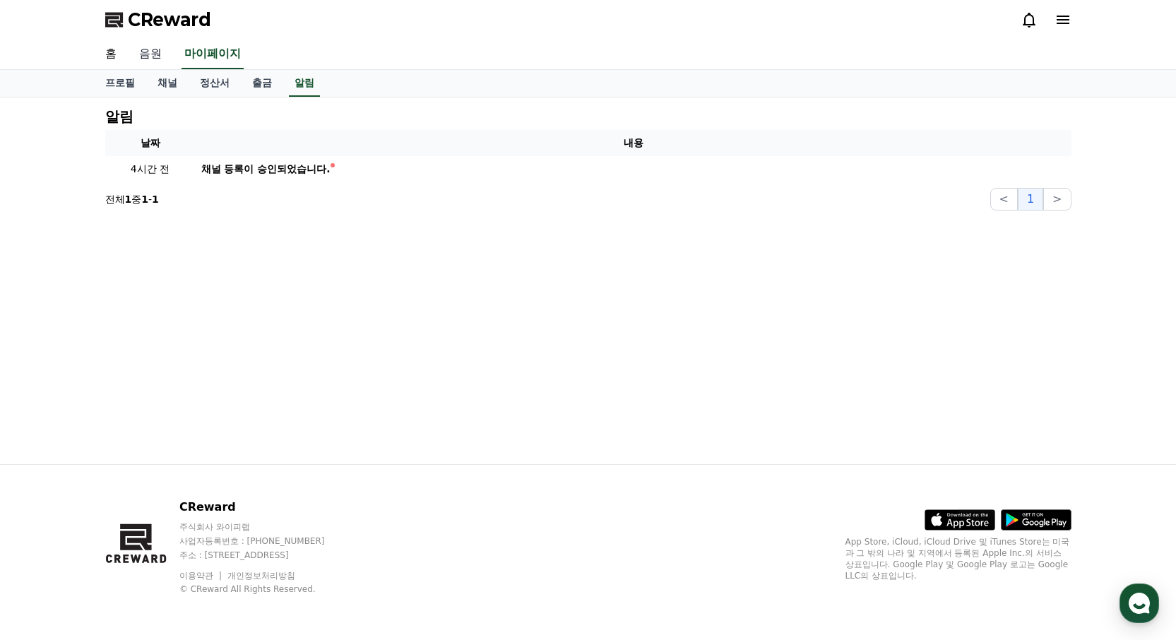
click at [149, 54] on link "음원" at bounding box center [150, 55] width 45 height 30
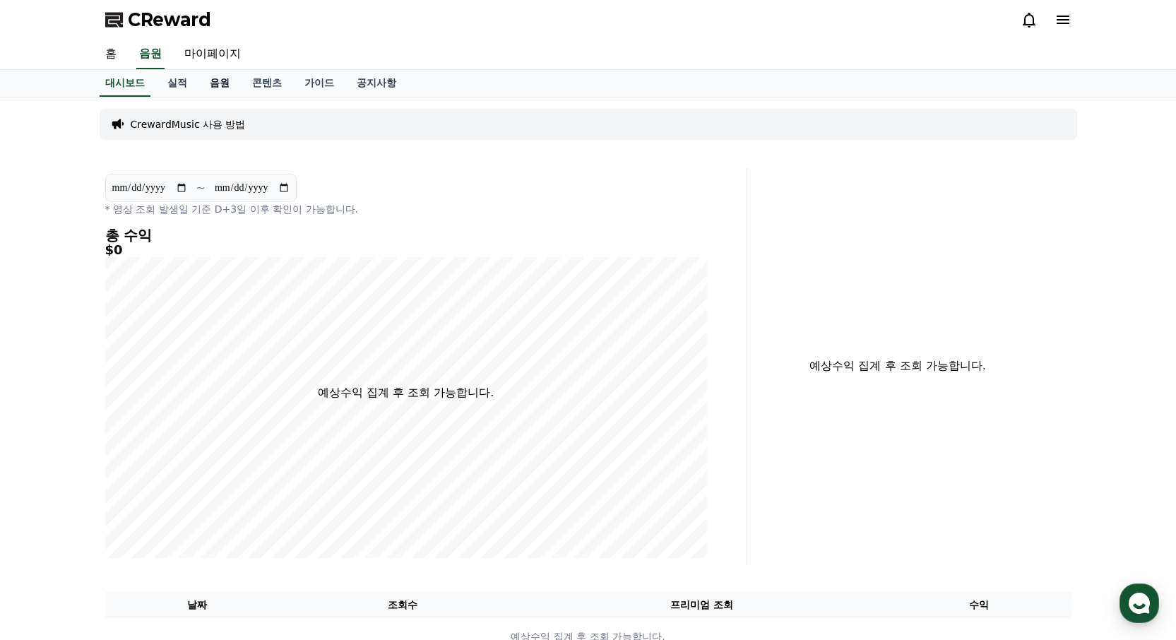
click at [219, 83] on link "음원" at bounding box center [219, 83] width 42 height 27
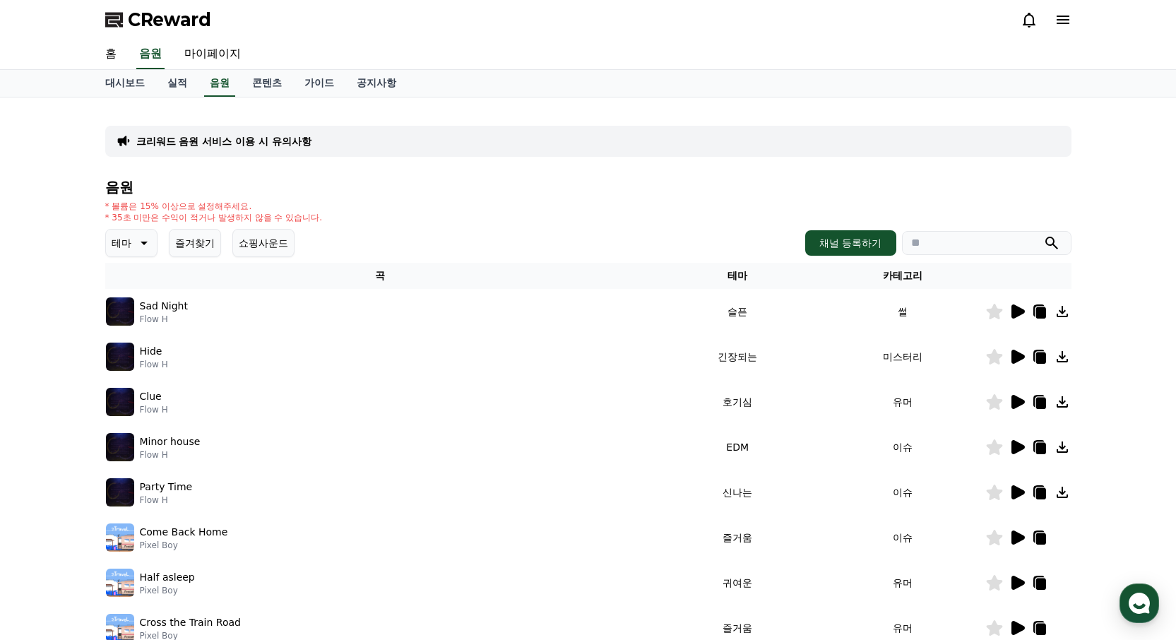
click at [145, 242] on icon at bounding box center [144, 244] width 7 height 4
click at [139, 328] on button "감동적인" at bounding box center [132, 326] width 51 height 31
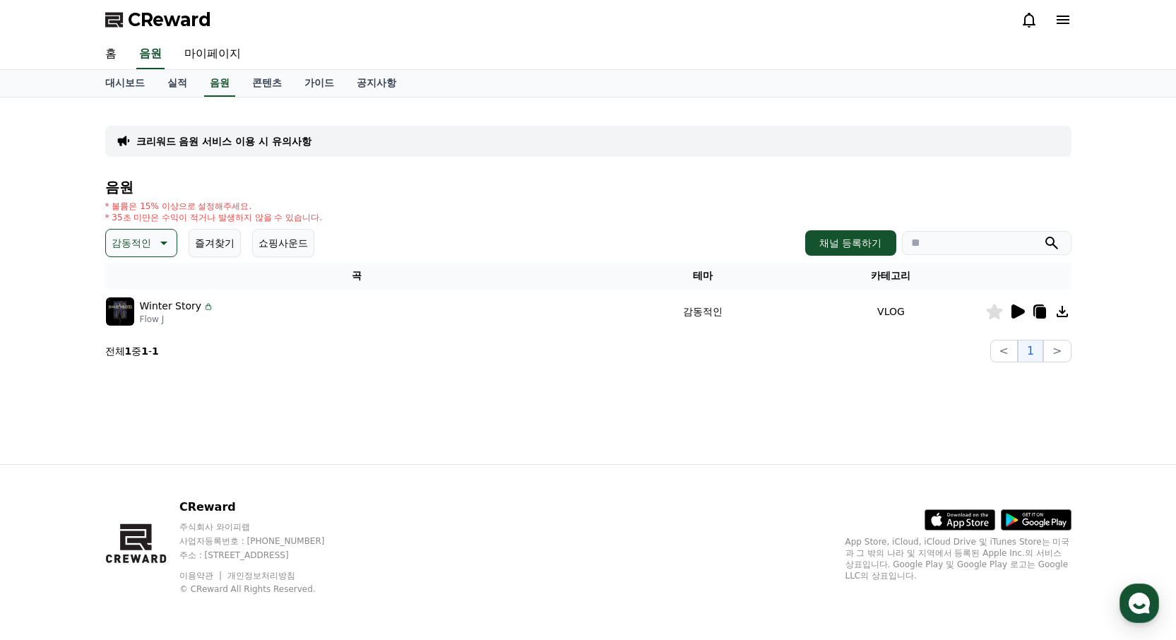
click at [1019, 310] on icon at bounding box center [1017, 311] width 13 height 14
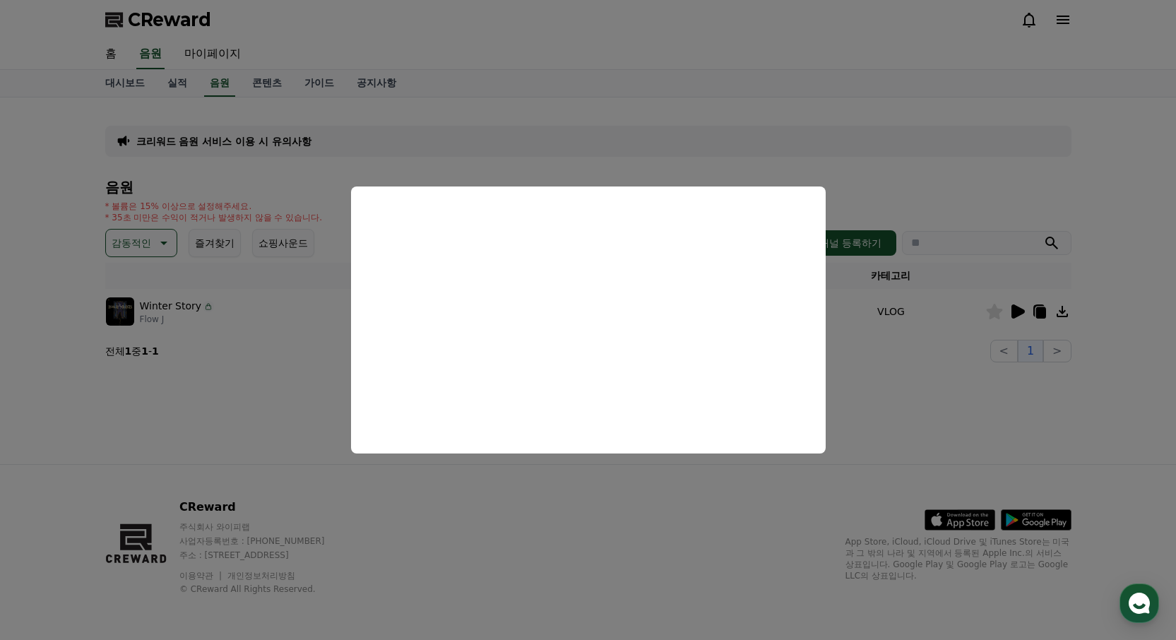
click at [521, 495] on button "close modal" at bounding box center [588, 320] width 1176 height 640
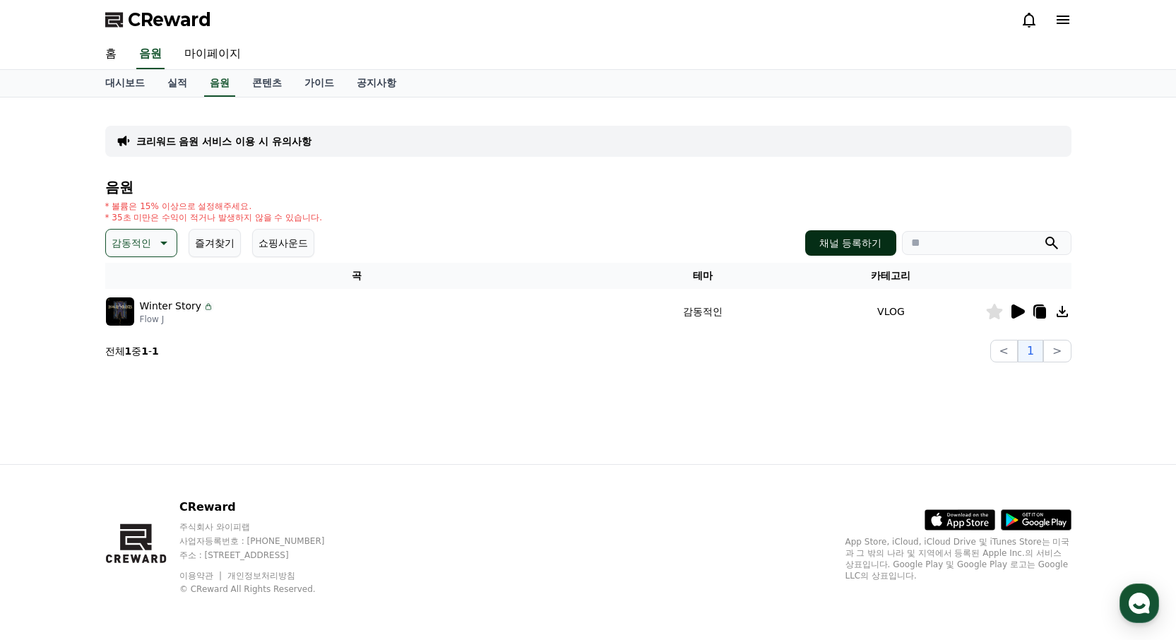
click at [840, 240] on button "채널 등록하기" at bounding box center [850, 242] width 90 height 25
click at [316, 76] on link "가이드" at bounding box center [319, 83] width 52 height 27
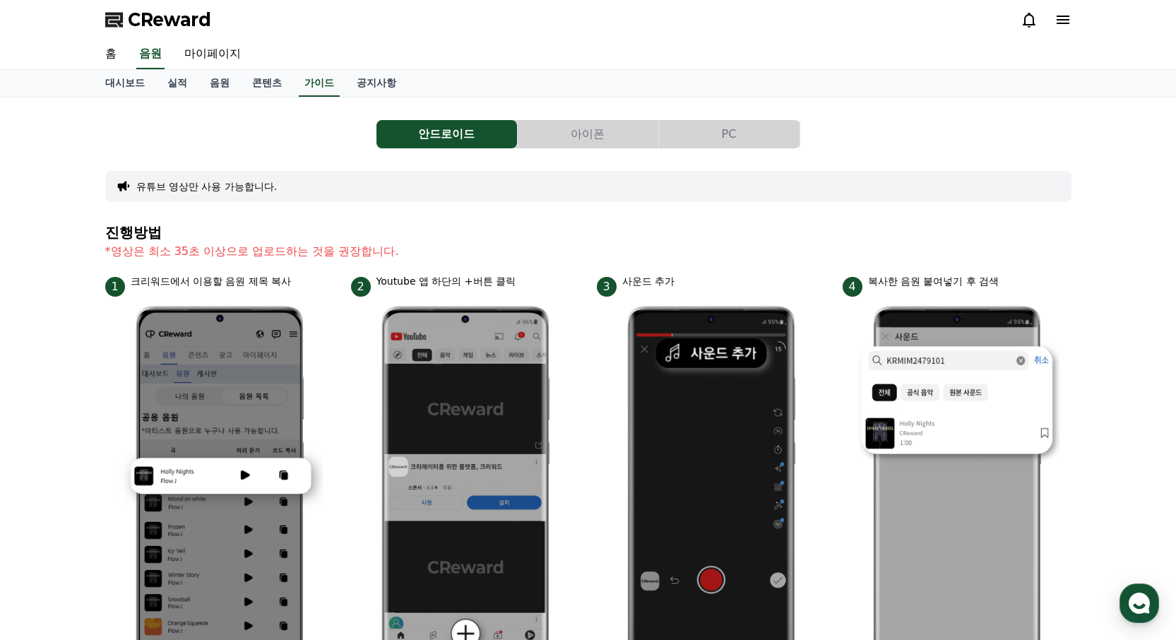
click at [760, 129] on button "PC" at bounding box center [729, 134] width 141 height 28
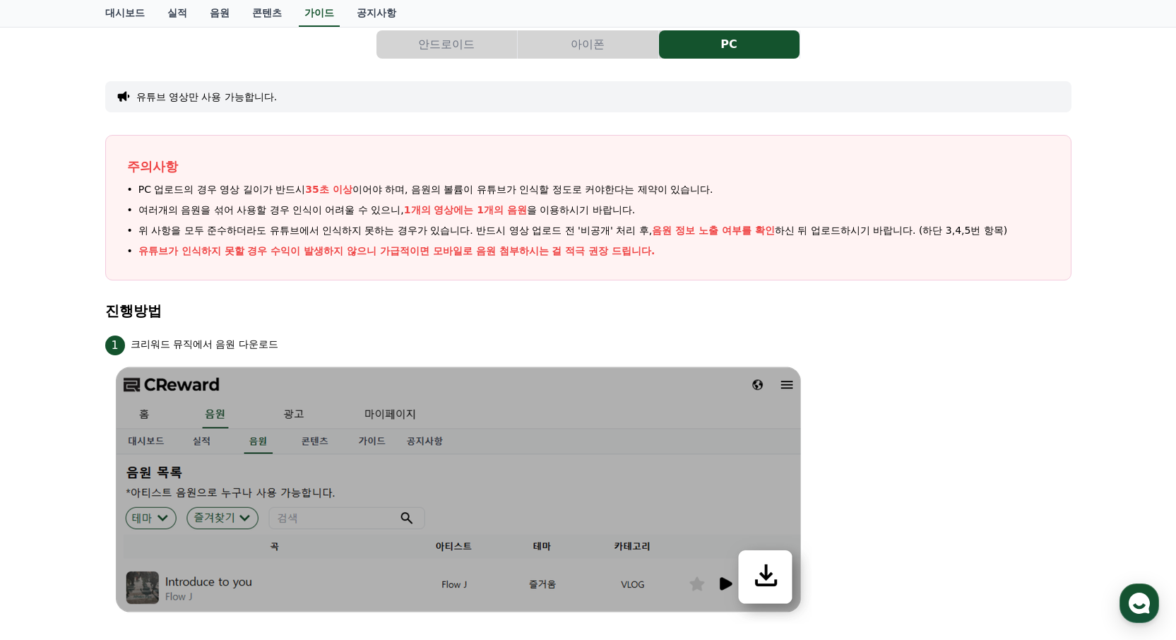
scroll to position [118, 0]
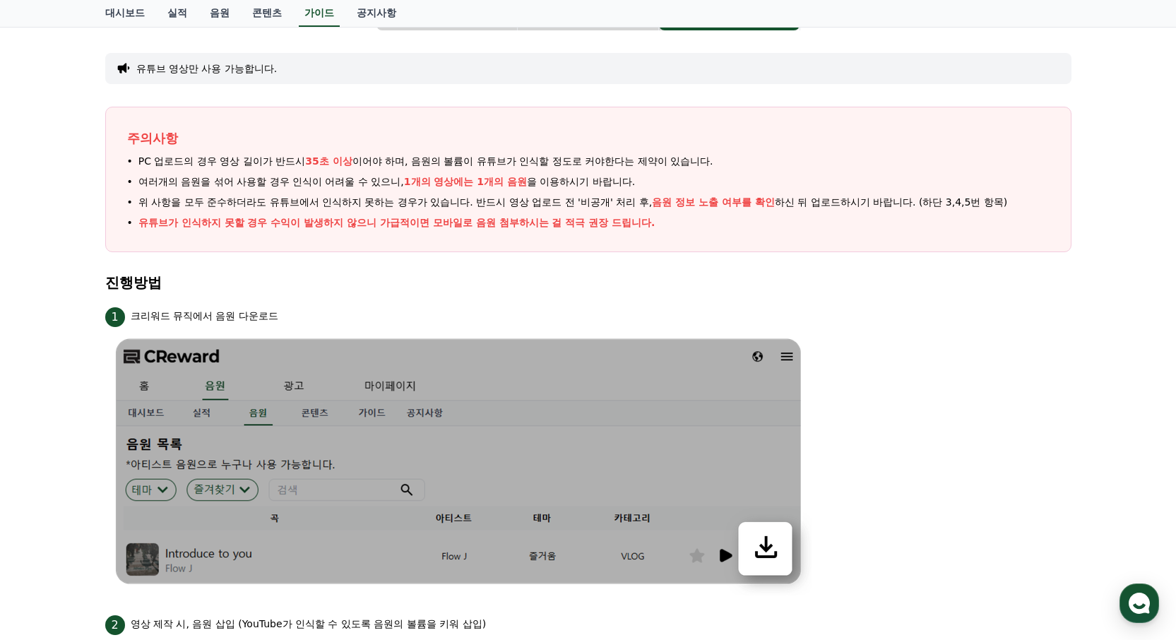
drag, startPoint x: 235, startPoint y: 159, endPoint x: 660, endPoint y: 162, distance: 424.5
click at [660, 162] on span "PC 업로드의 경우 영상 길이가 반드시 35초 이상 이어야 하며, 음원의 볼륨이 유튜브가 인식할 정도로 커야한다는 제약이 있습니다." at bounding box center [425, 161] width 575 height 15
click at [495, 283] on h4 "진행방법" at bounding box center [588, 283] width 966 height 16
drag, startPoint x: 174, startPoint y: 179, endPoint x: 569, endPoint y: 220, distance: 397.0
click at [569, 220] on ul "PC 업로드의 경우 영상 길이가 반드시 35초 이상 이어야 하며, 음원의 볼륨이 유튜브가 인식할 정도로 커야한다는 제약이 있습니다. 여러개의 …" at bounding box center [588, 192] width 922 height 76
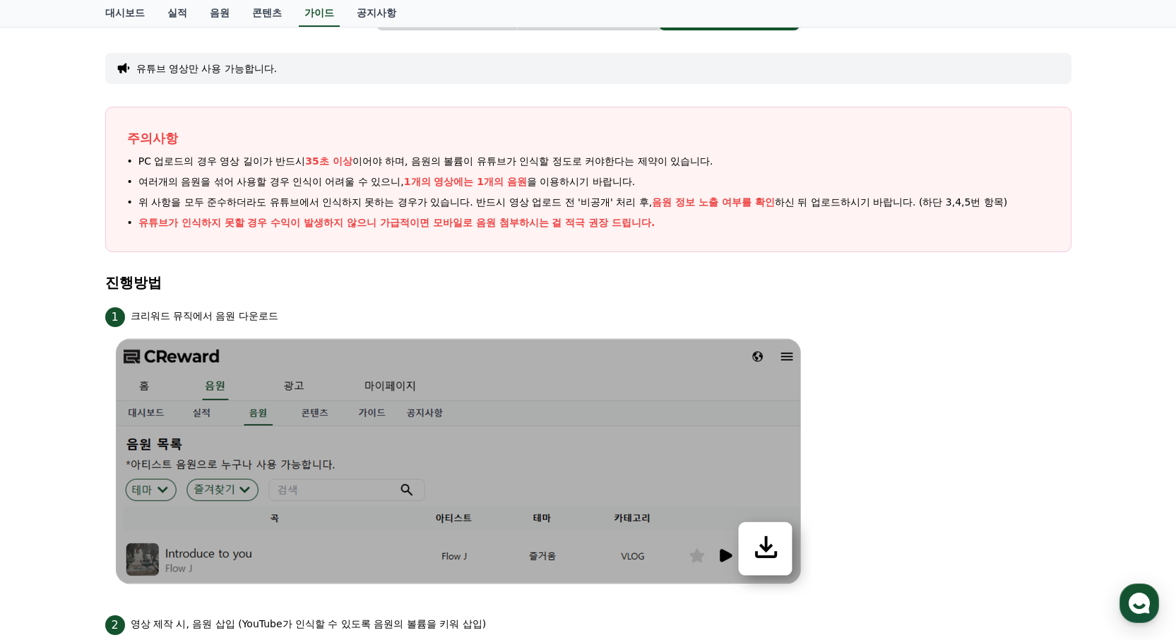
drag, startPoint x: 193, startPoint y: 198, endPoint x: 828, endPoint y: 240, distance: 636.3
click at [897, 201] on span "위 사항을 모두 준수하더라도 유튜브에서 인식하지 못하는 경우가 있습니다. 반드시 영상 업로드 전 '비공개' 처리 후, 음원 정보 노출 여부를 …" at bounding box center [572, 202] width 869 height 15
drag, startPoint x: 668, startPoint y: 203, endPoint x: 990, endPoint y: 206, distance: 321.4
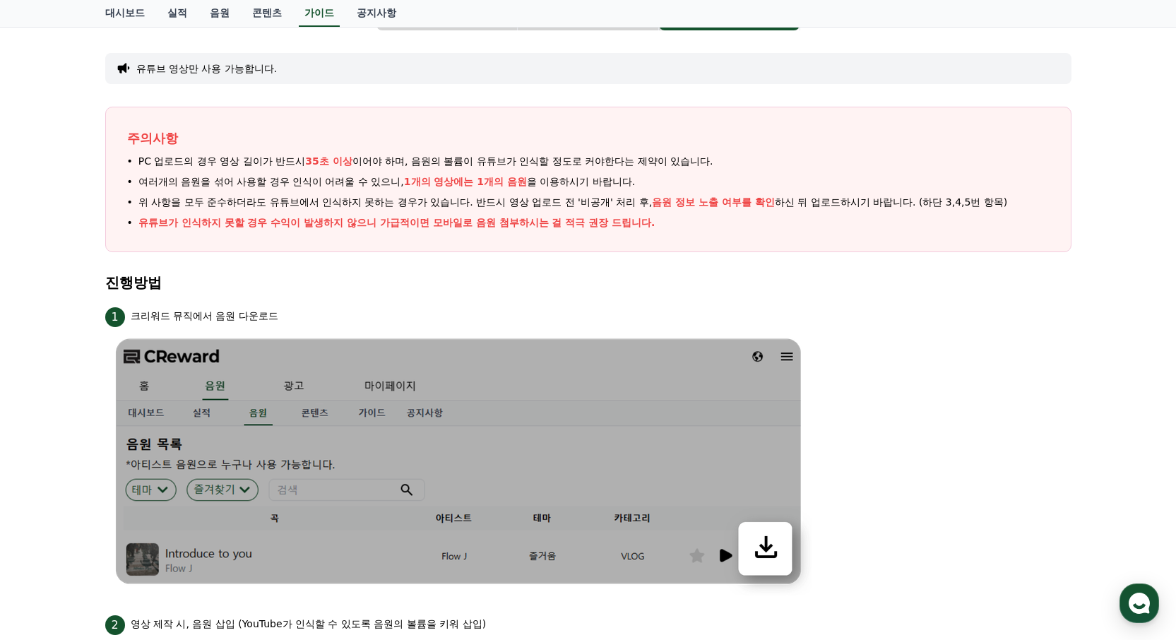
click at [990, 206] on span "위 사항을 모두 준수하더라도 유튜브에서 인식하지 못하는 경우가 있습니다. 반드시 영상 업로드 전 '비공개' 처리 후, 음원 정보 노출 여부를 …" at bounding box center [572, 202] width 869 height 15
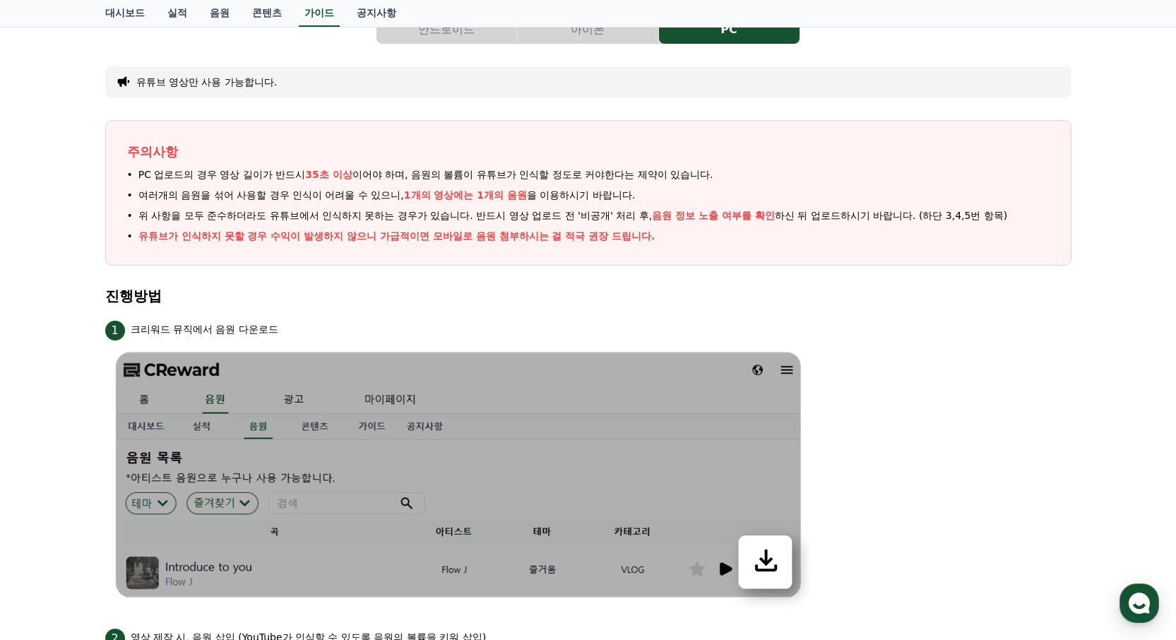
scroll to position [0, 0]
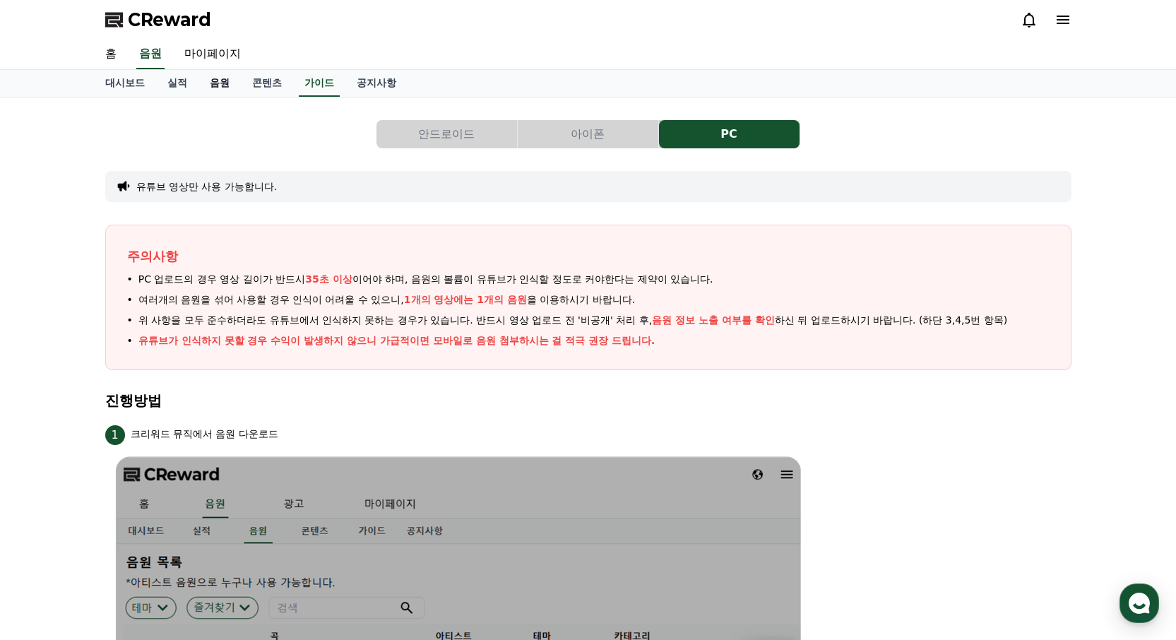
click at [222, 83] on link "음원" at bounding box center [219, 83] width 42 height 27
click at [404, 410] on section "진행방법" at bounding box center [588, 408] width 966 height 30
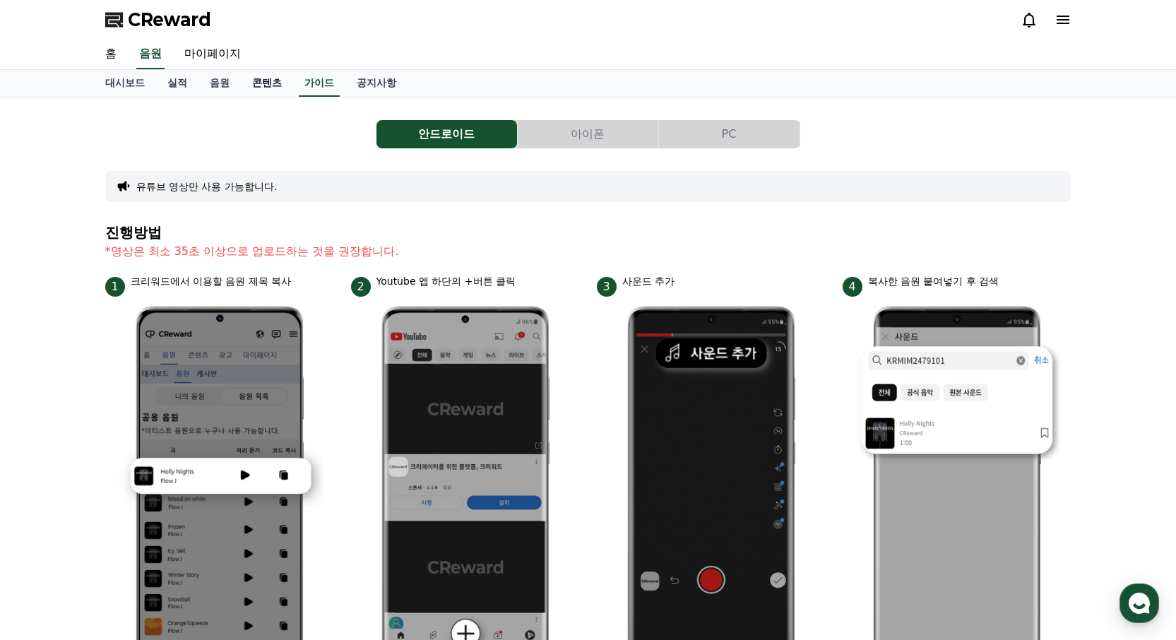
click at [266, 90] on link "콘텐츠" at bounding box center [267, 83] width 52 height 27
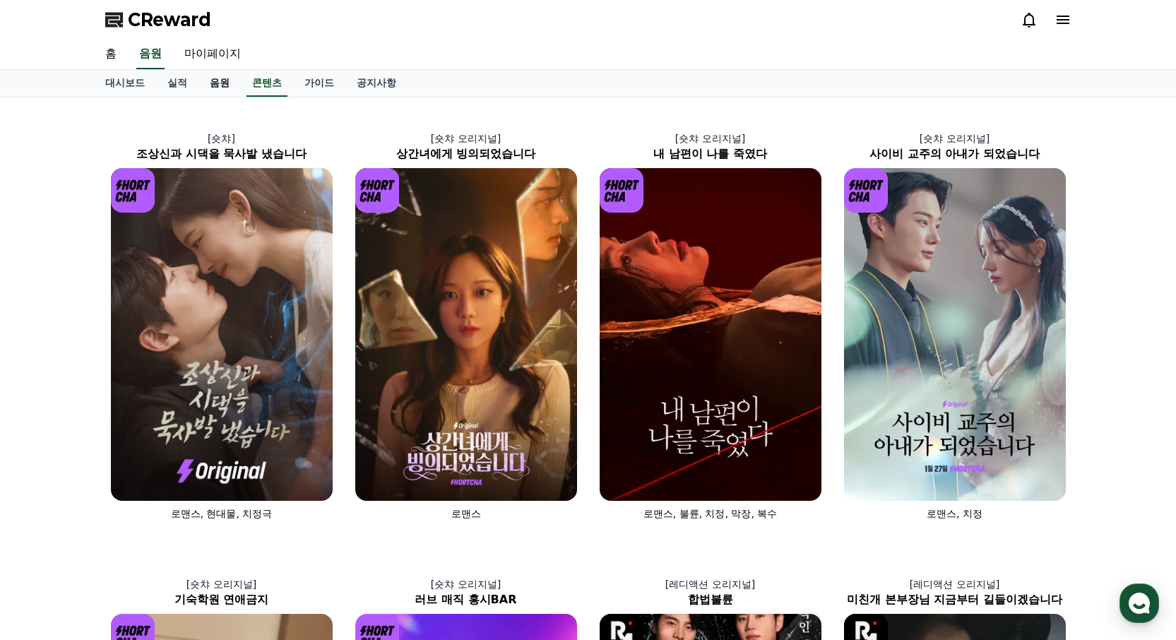
click at [220, 75] on link "음원" at bounding box center [219, 83] width 42 height 27
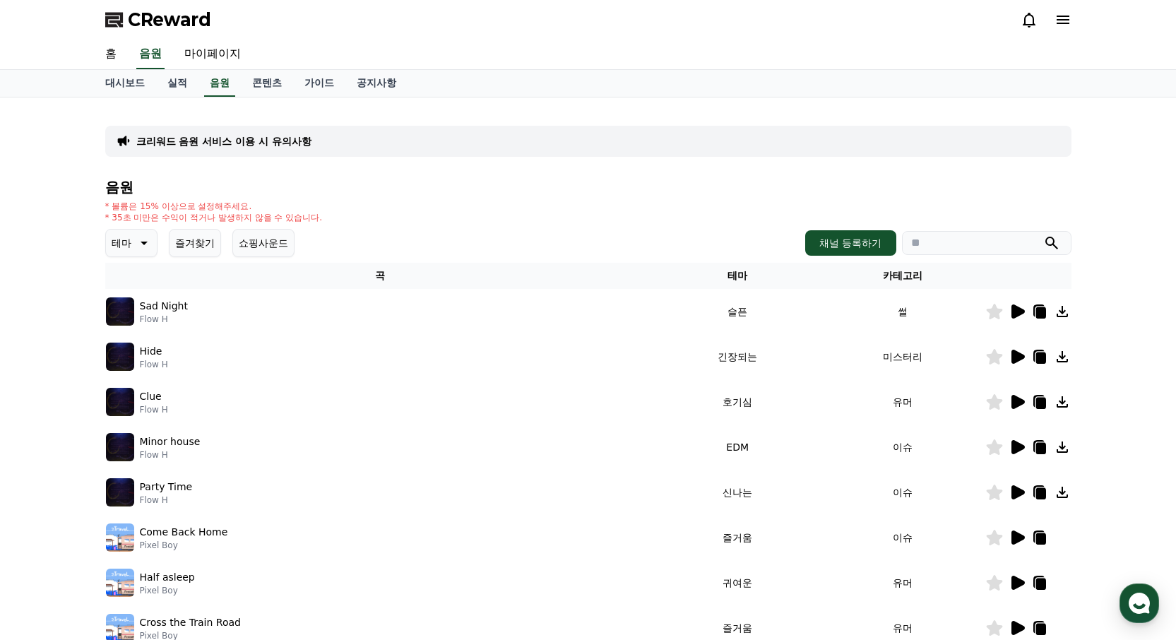
click at [143, 246] on icon at bounding box center [142, 242] width 17 height 17
click at [140, 317] on button "잔잔한" at bounding box center [127, 320] width 41 height 31
click at [141, 246] on icon at bounding box center [142, 242] width 17 height 17
click at [268, 239] on button "쇼핑사운드" at bounding box center [263, 243] width 62 height 28
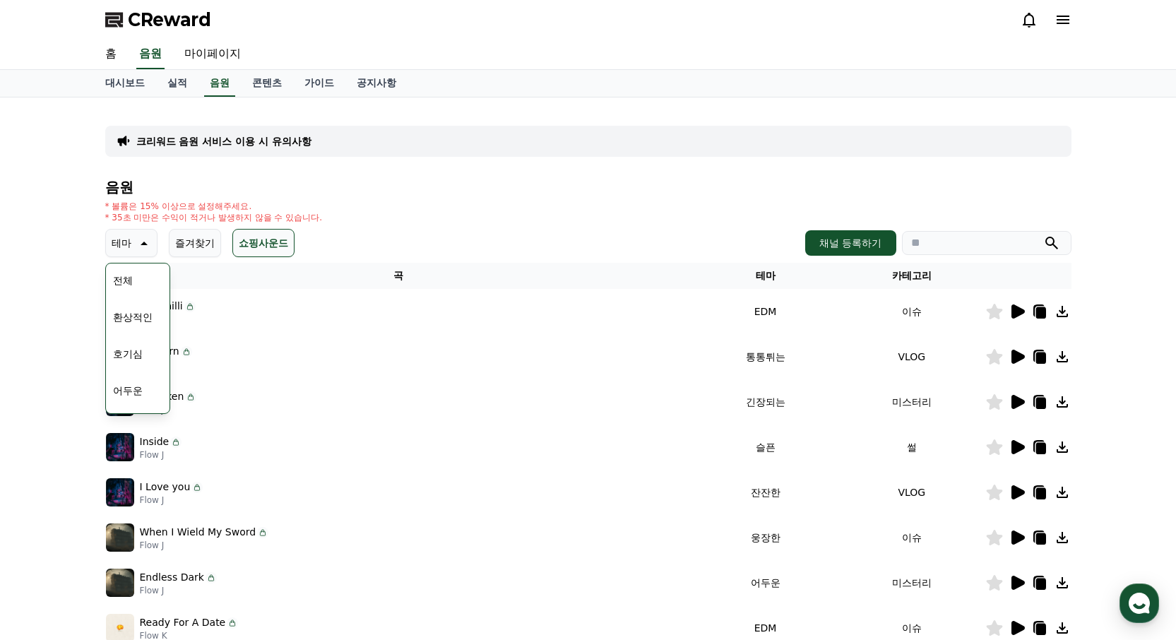
click at [268, 239] on button "쇼핑사운드" at bounding box center [263, 243] width 62 height 28
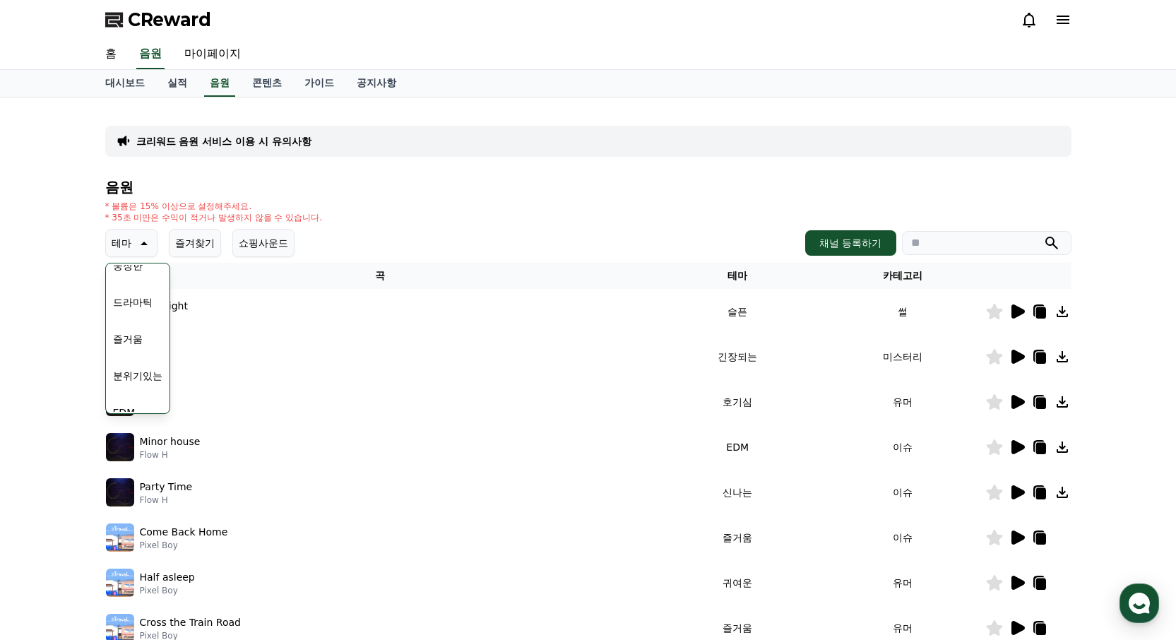
scroll to position [582, 0]
click at [136, 324] on button "감동적인" at bounding box center [132, 322] width 51 height 31
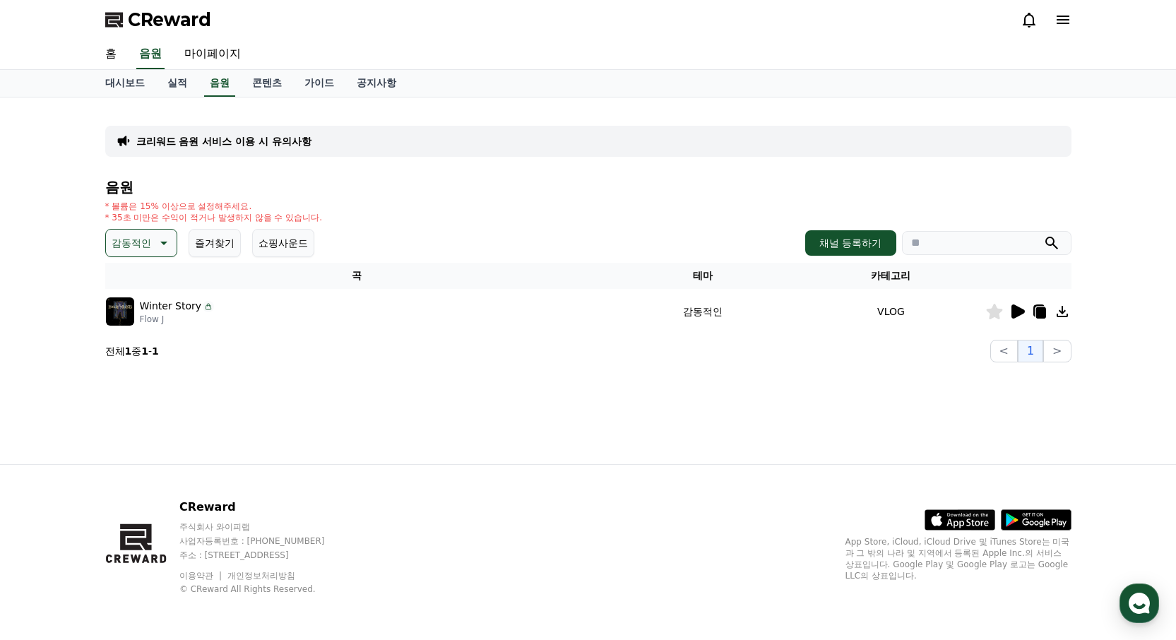
click at [1062, 313] on icon at bounding box center [1062, 311] width 11 height 11
click at [1017, 315] on icon at bounding box center [1017, 311] width 13 height 14
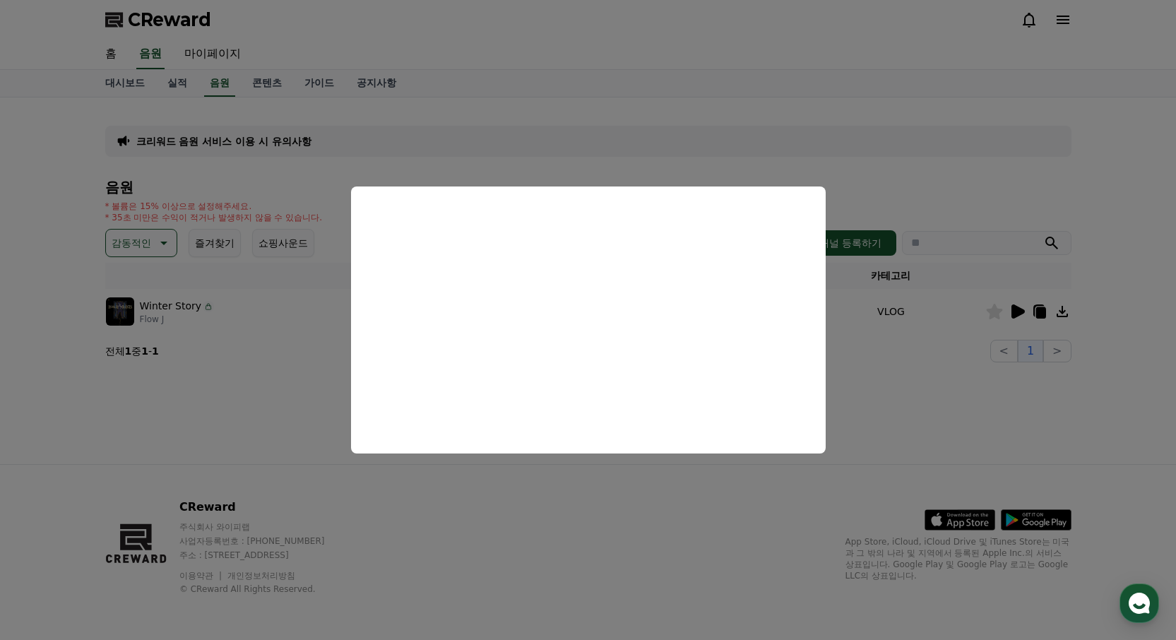
click at [597, 494] on button "close modal" at bounding box center [588, 320] width 1176 height 640
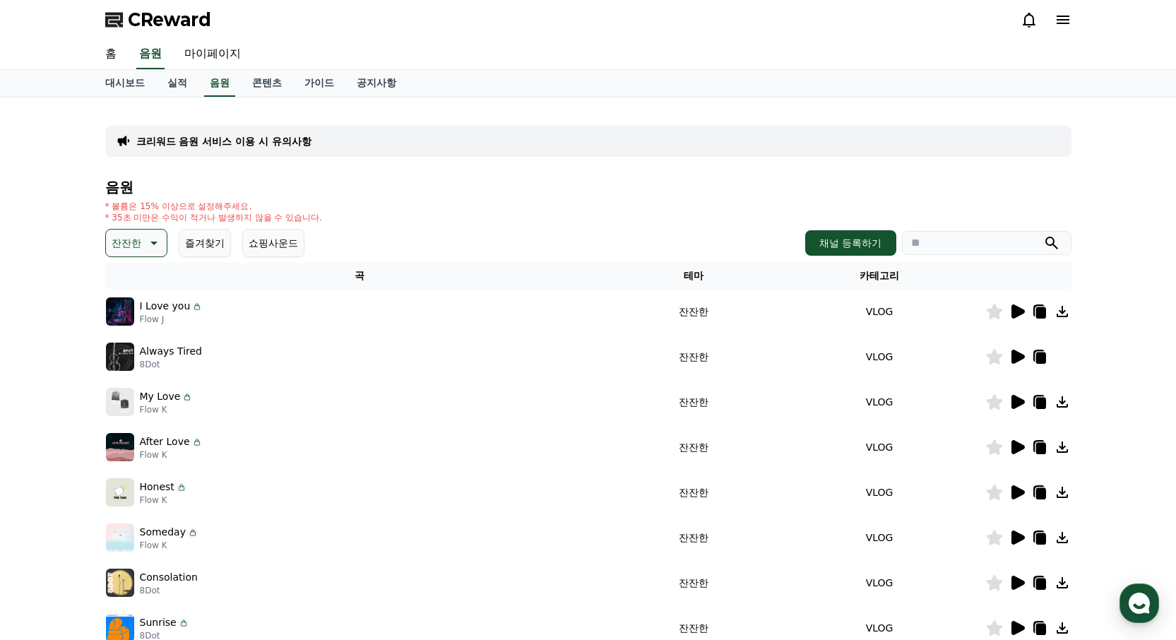
click at [1013, 307] on icon at bounding box center [1017, 311] width 13 height 14
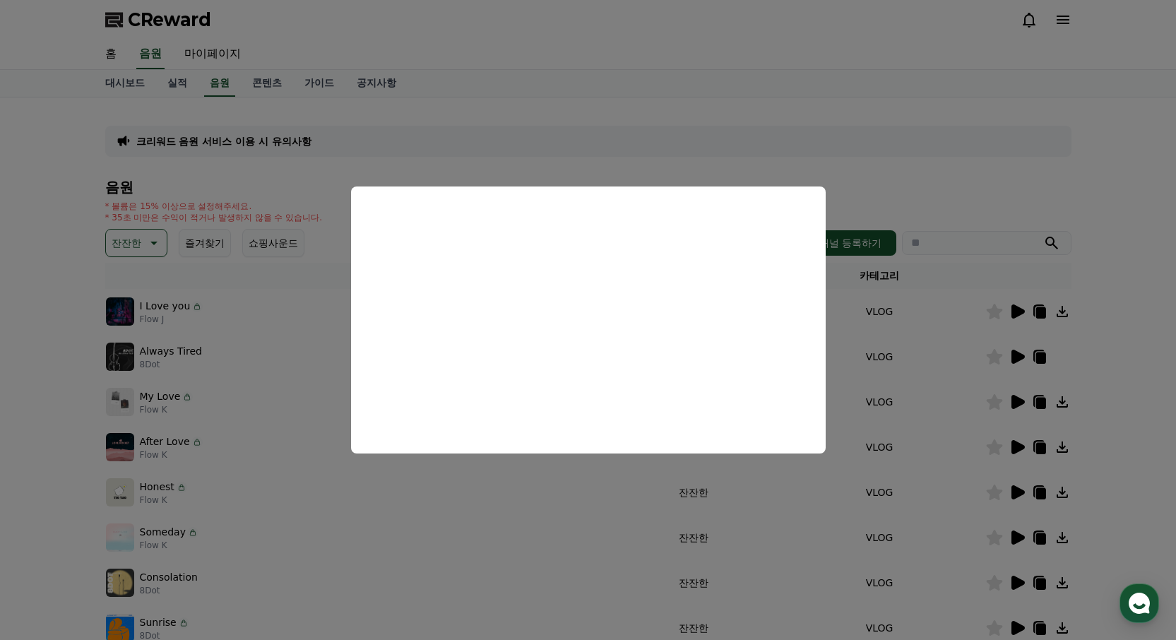
click at [117, 398] on button "close modal" at bounding box center [588, 320] width 1176 height 640
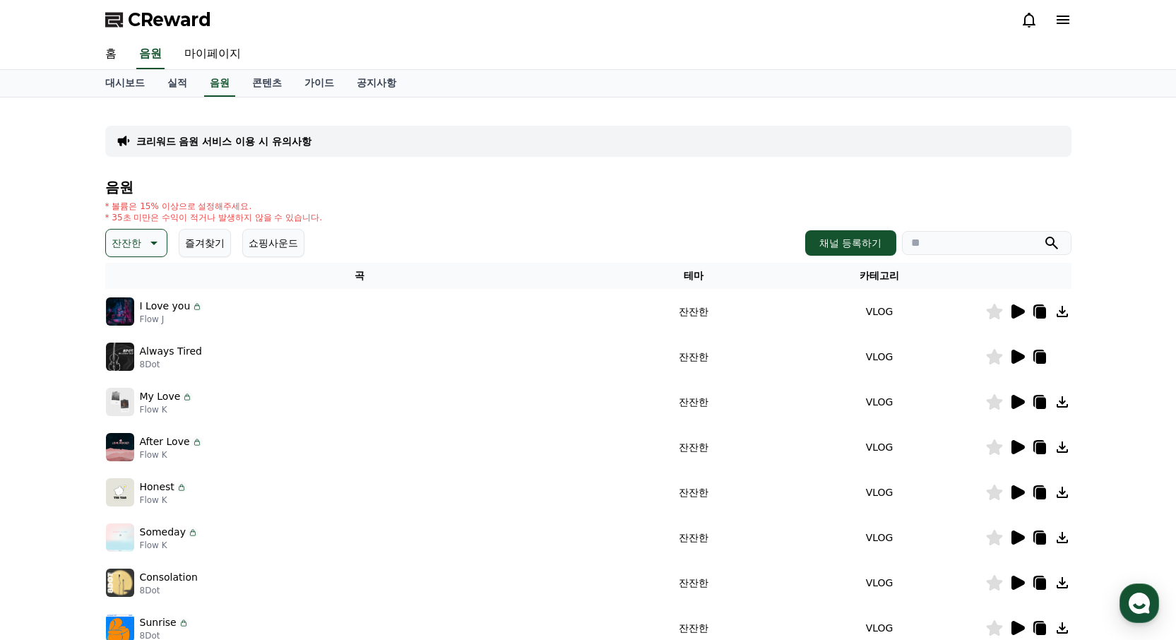
click at [124, 399] on img at bounding box center [120, 402] width 28 height 28
click at [1019, 405] on icon at bounding box center [1017, 402] width 13 height 14
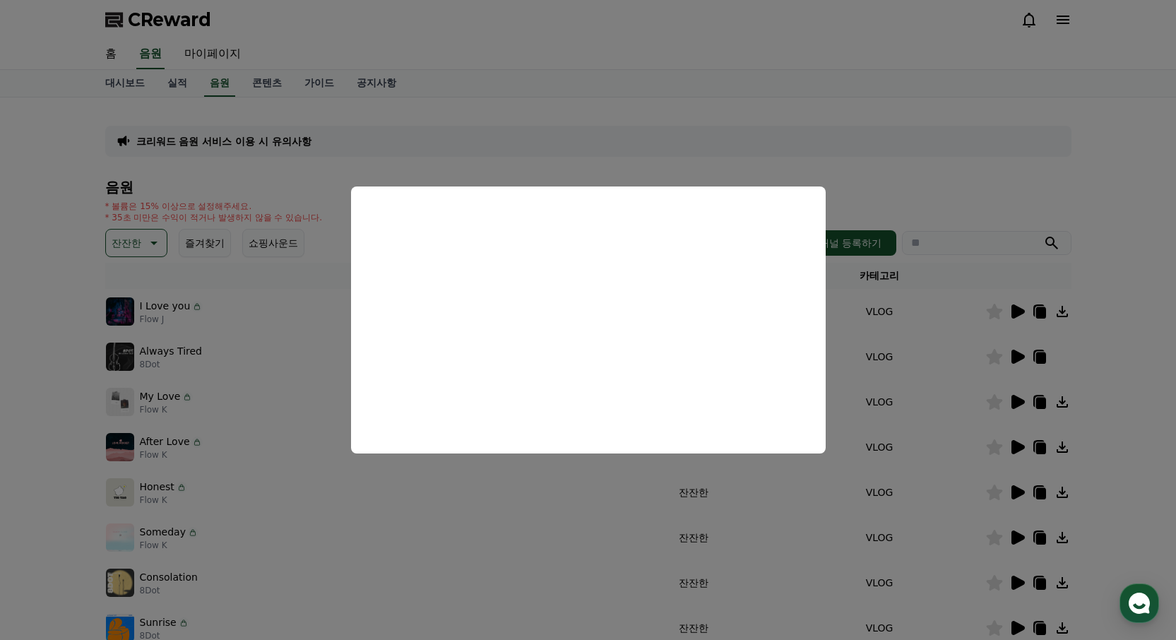
click at [1009, 152] on button "close modal" at bounding box center [588, 320] width 1176 height 640
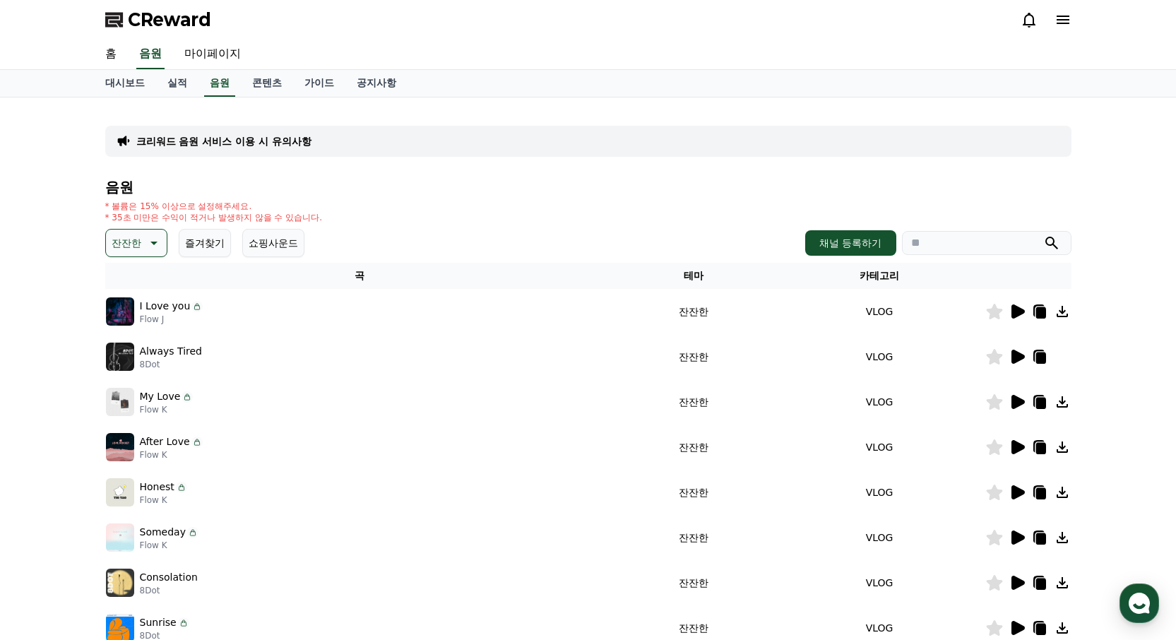
click at [1062, 402] on icon at bounding box center [1062, 401] width 11 height 11
click at [315, 88] on link "가이드" at bounding box center [319, 83] width 52 height 27
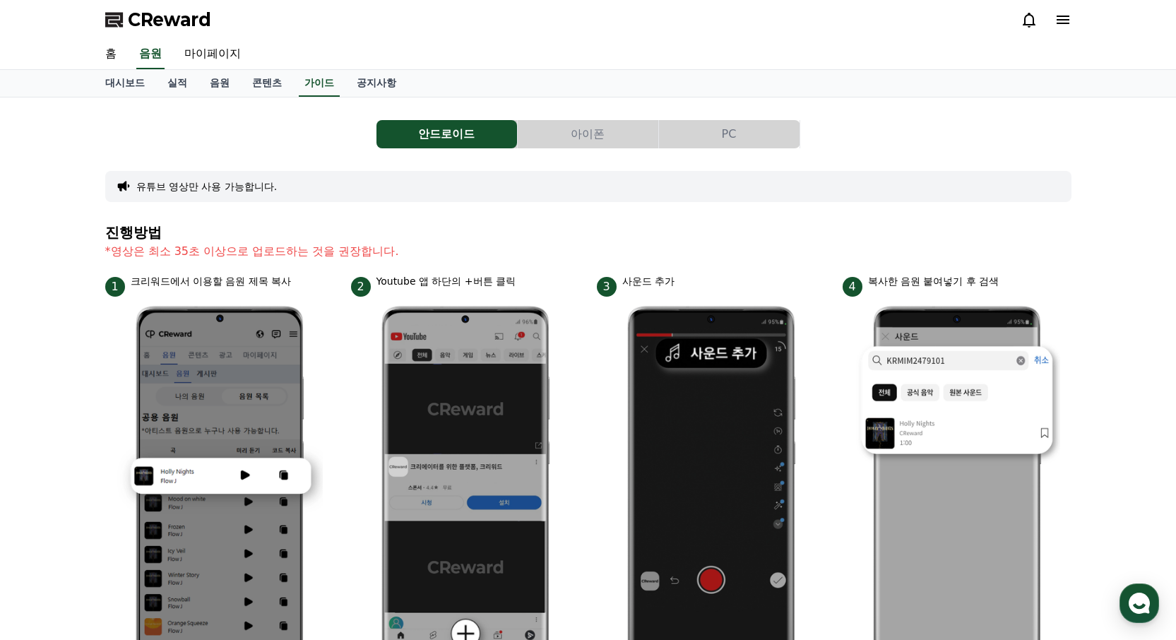
scroll to position [118, 0]
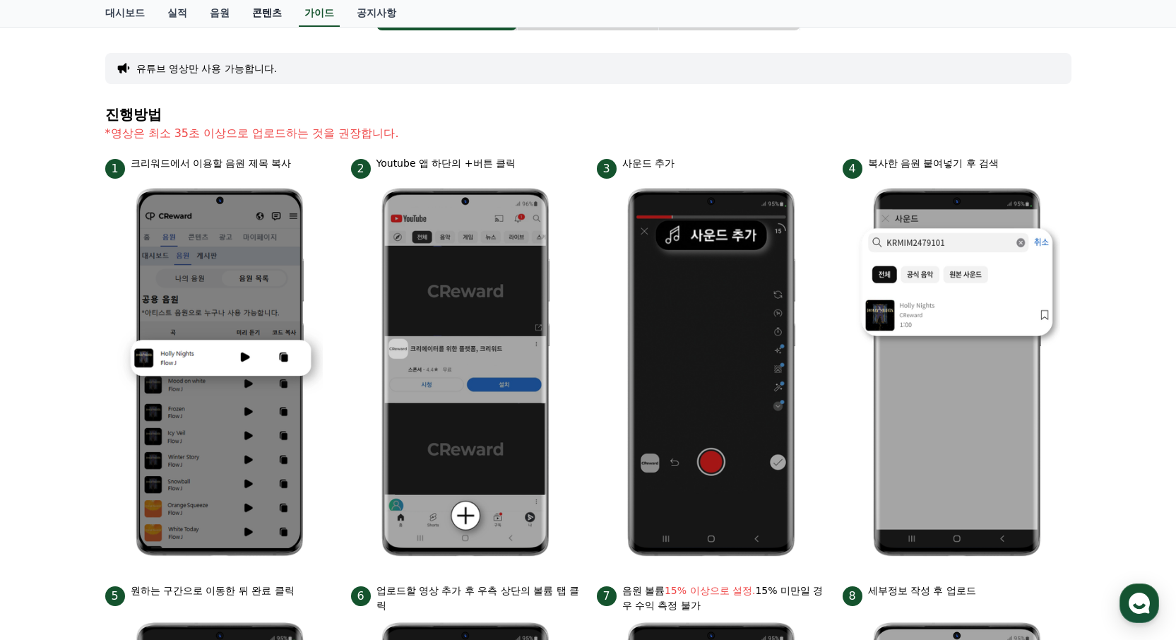
click at [242, 16] on link "콘텐츠" at bounding box center [267, 13] width 52 height 27
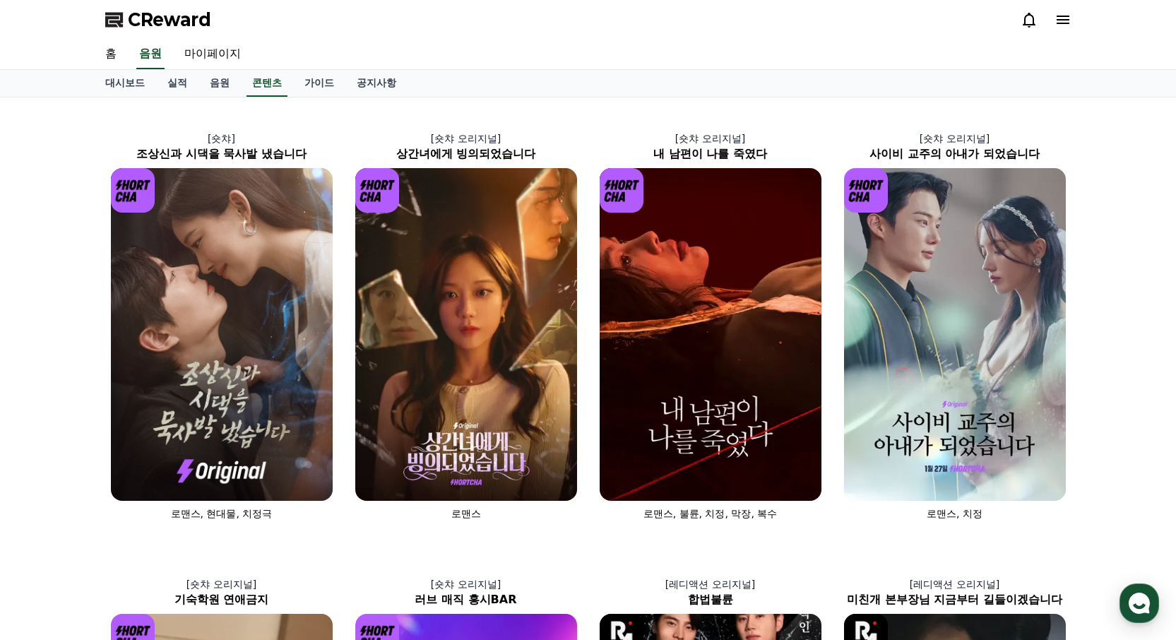
drag, startPoint x: 224, startPoint y: 87, endPoint x: 243, endPoint y: 97, distance: 21.8
click at [225, 87] on link "음원" at bounding box center [219, 83] width 42 height 27
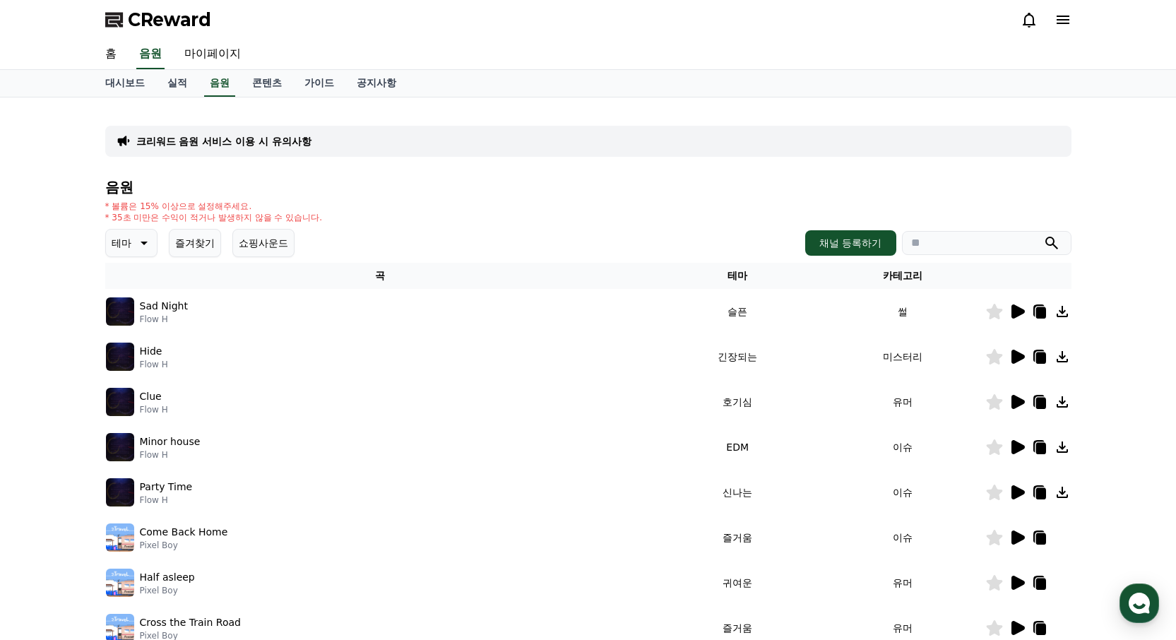
click at [145, 239] on icon at bounding box center [142, 242] width 17 height 17
click at [130, 391] on button "어두운" at bounding box center [127, 390] width 41 height 31
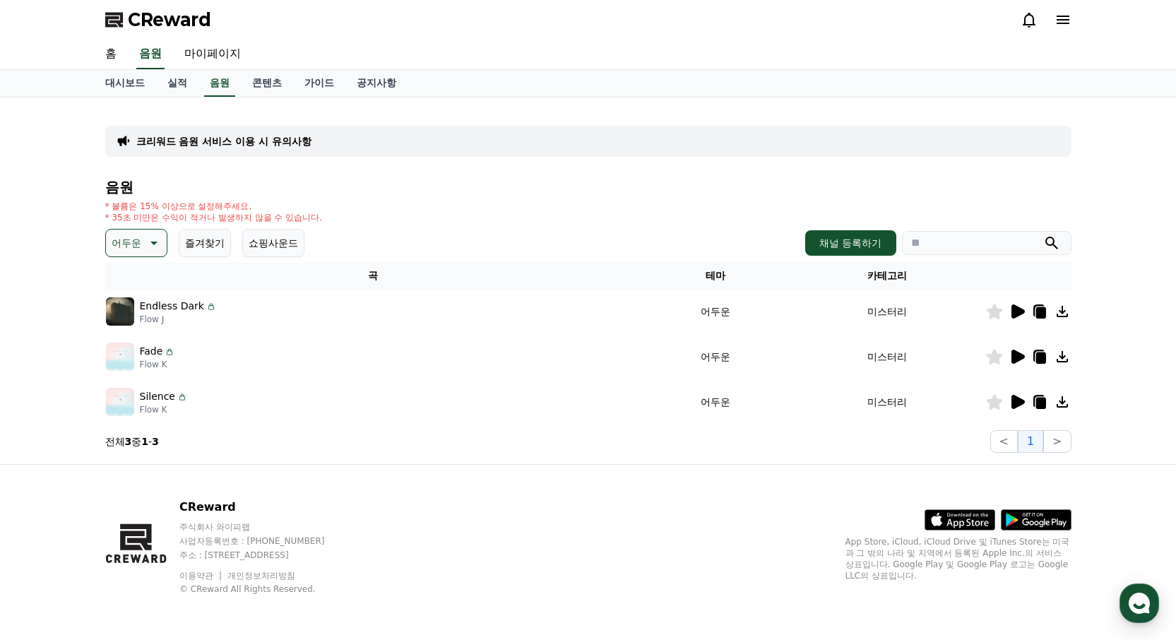
click at [155, 245] on icon at bounding box center [152, 242] width 17 height 17
click at [145, 311] on button "분위기있는" at bounding box center [137, 307] width 61 height 31
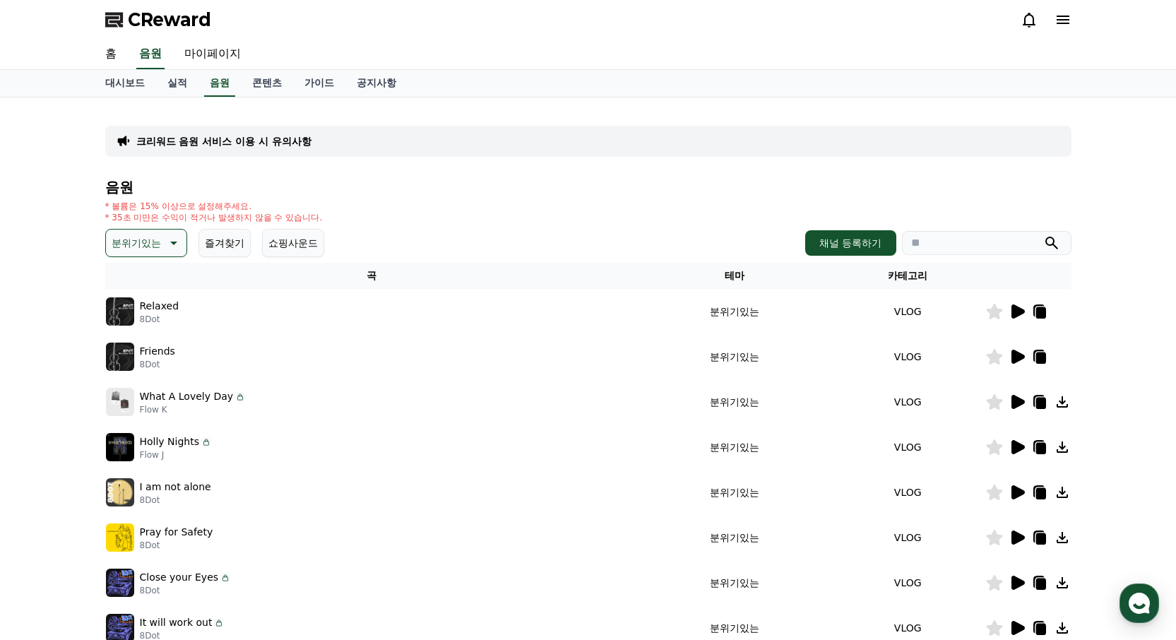
click at [165, 246] on icon at bounding box center [172, 242] width 17 height 17
click at [145, 314] on button "환상적인" at bounding box center [132, 317] width 51 height 31
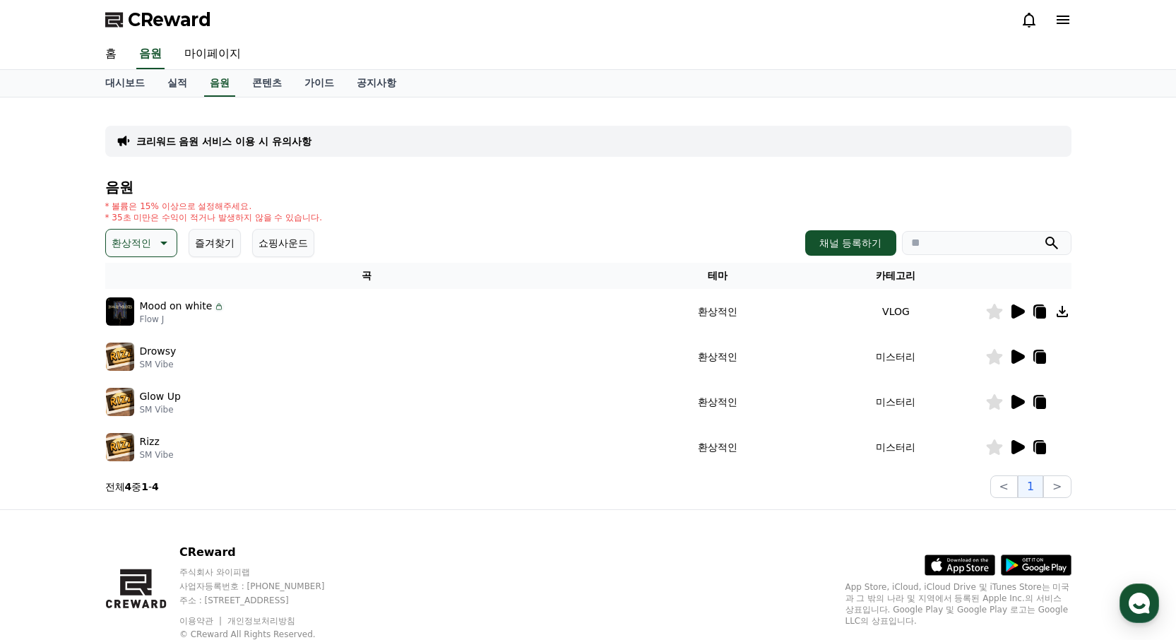
click at [162, 242] on icon at bounding box center [163, 244] width 7 height 4
click at [136, 275] on button "어두운" at bounding box center [127, 272] width 41 height 31
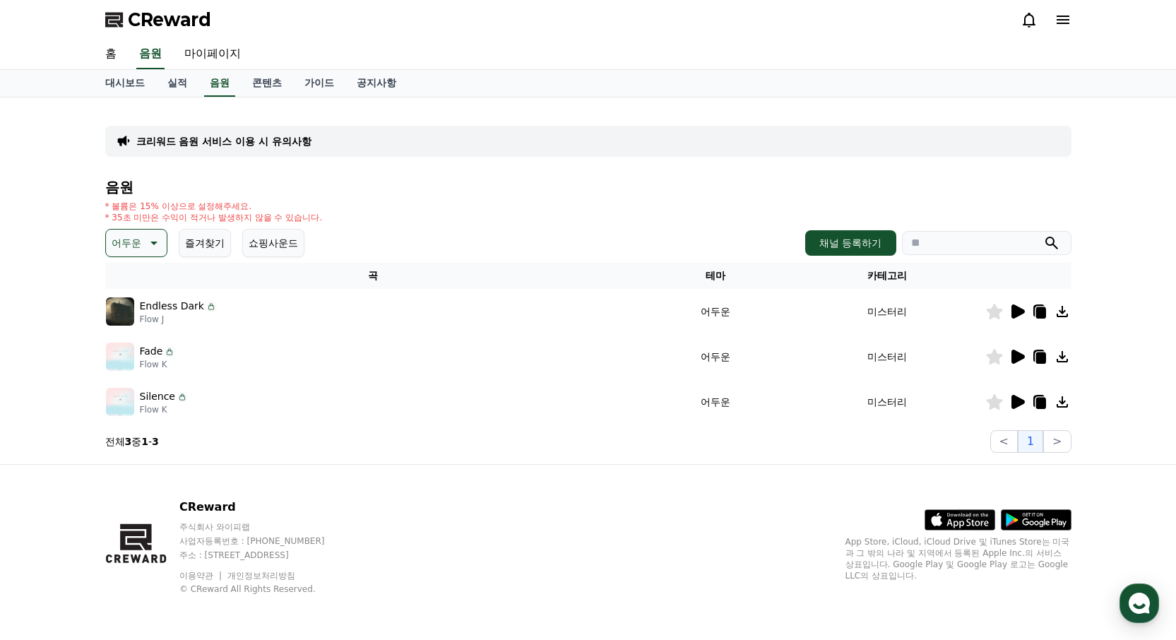
click at [159, 239] on icon at bounding box center [152, 242] width 17 height 17
click at [135, 327] on button "슬픈" at bounding box center [122, 330] width 31 height 31
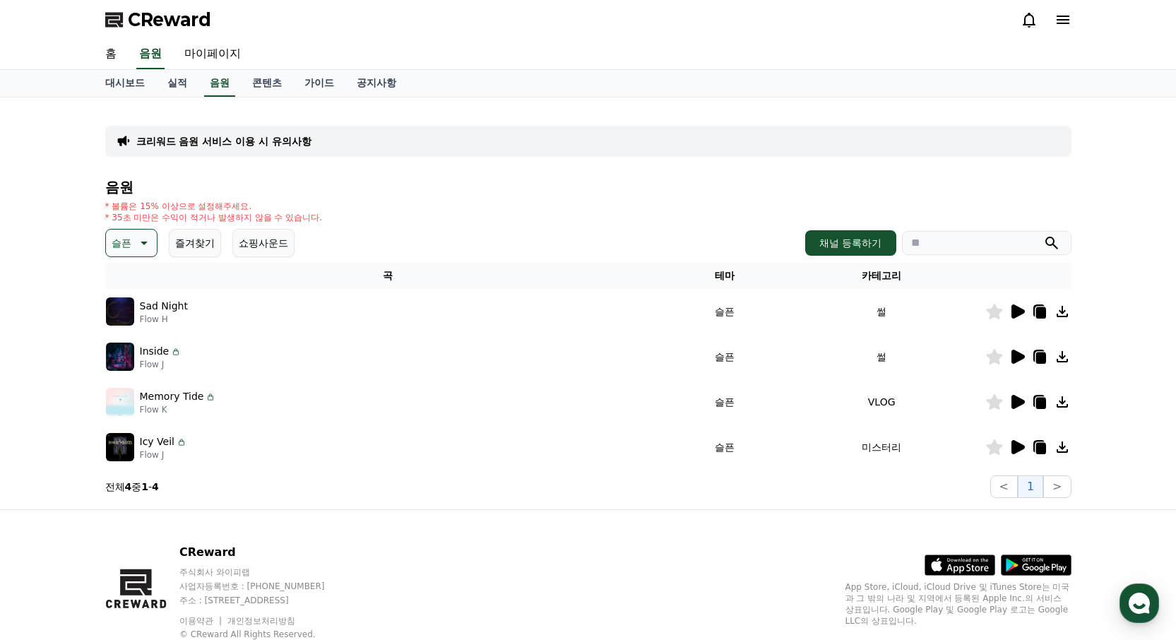
click at [141, 242] on icon at bounding box center [144, 244] width 7 height 4
click at [138, 355] on button "호기심" at bounding box center [127, 353] width 41 height 31
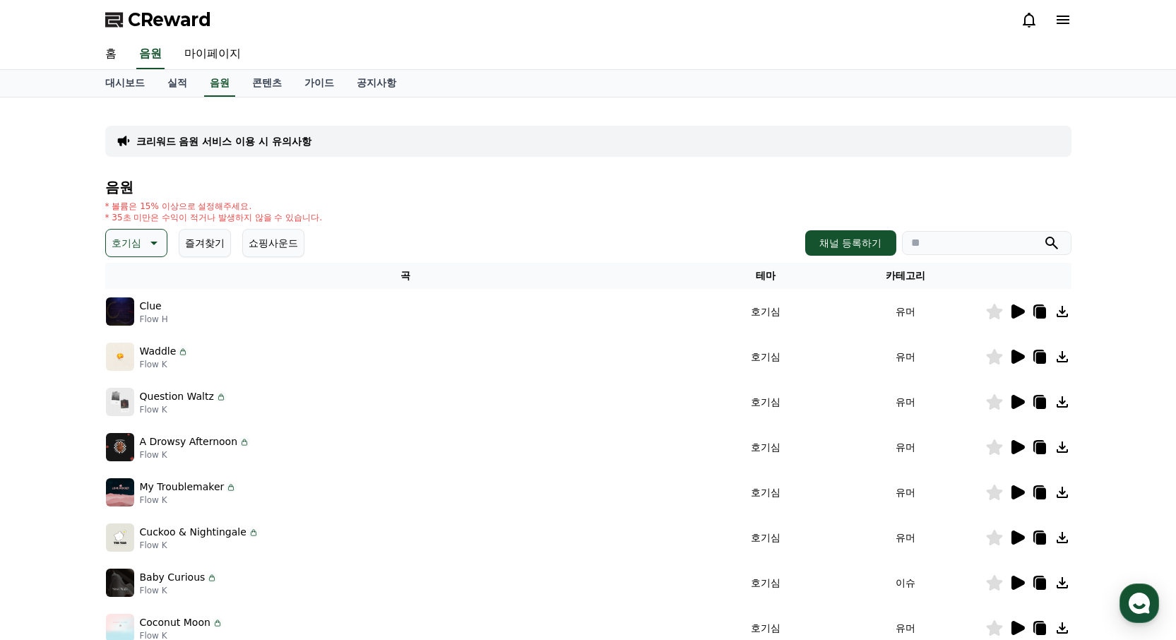
click at [159, 232] on button "호기심" at bounding box center [136, 243] width 62 height 28
click at [139, 333] on button "분위기있는" at bounding box center [137, 331] width 61 height 31
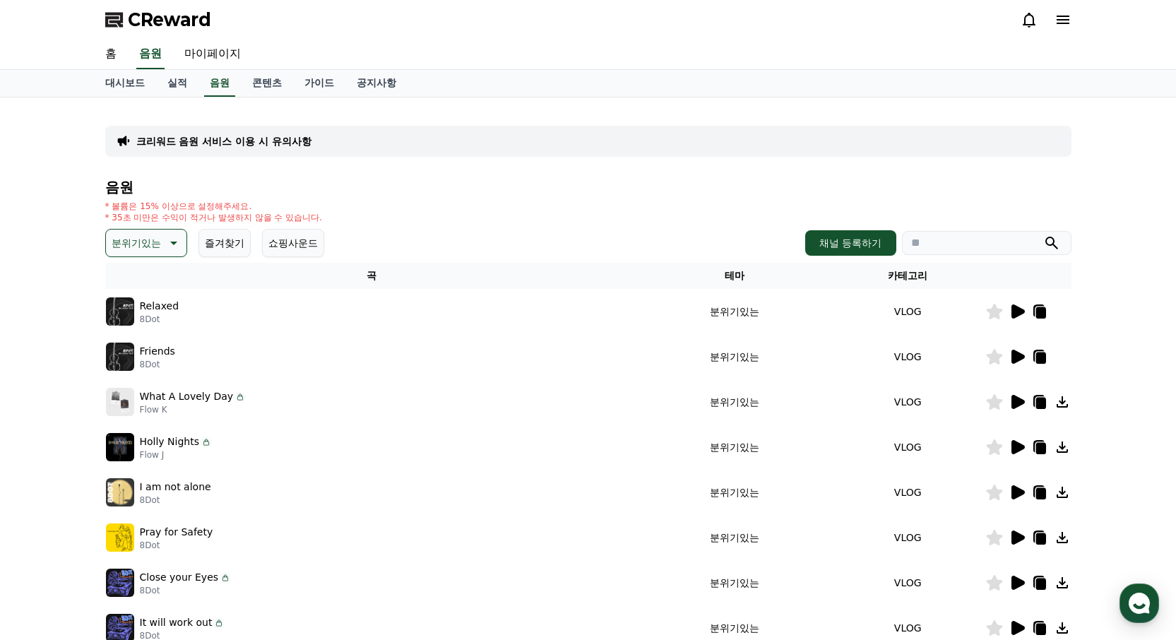
click at [169, 251] on icon at bounding box center [172, 242] width 17 height 17
click at [139, 355] on button "잔잔한" at bounding box center [127, 360] width 41 height 31
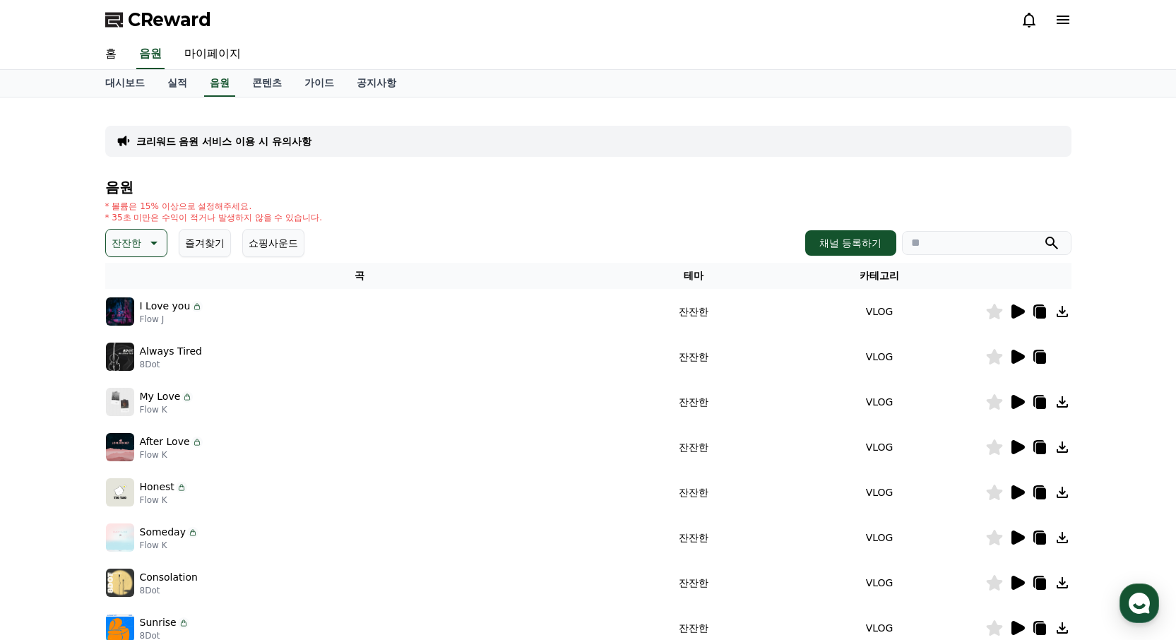
click at [1015, 401] on icon at bounding box center [1017, 402] width 13 height 14
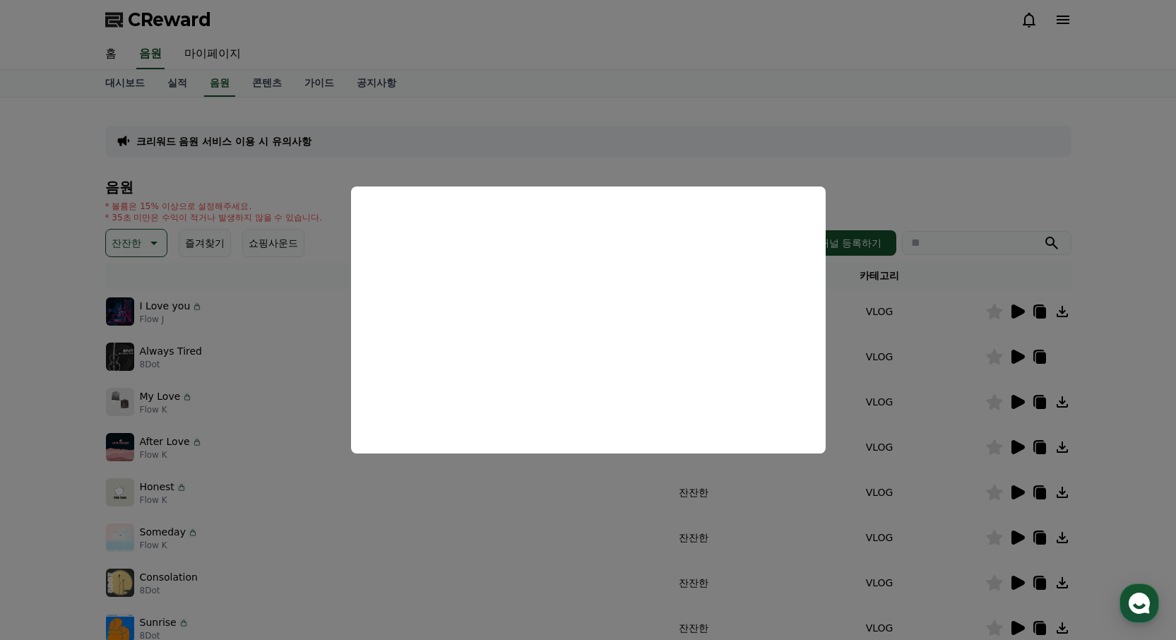
click at [1113, 384] on button "close modal" at bounding box center [588, 320] width 1176 height 640
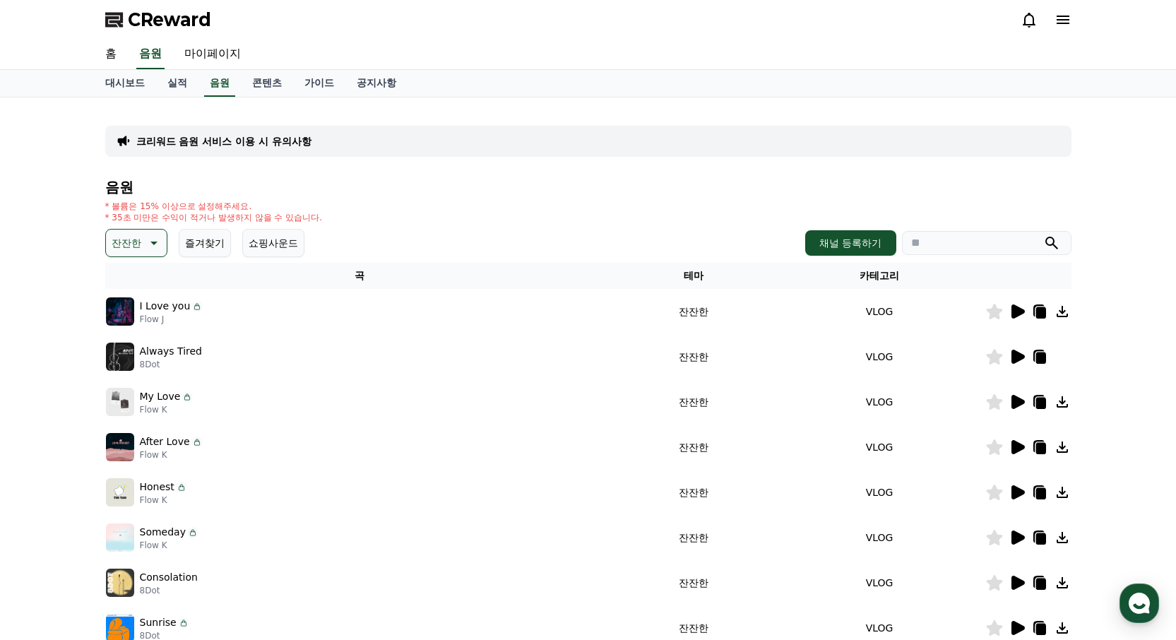
click at [1036, 397] on icon at bounding box center [1039, 401] width 17 height 17
click at [231, 186] on h4 "음원" at bounding box center [588, 187] width 966 height 16
click at [301, 81] on link "가이드" at bounding box center [319, 83] width 52 height 27
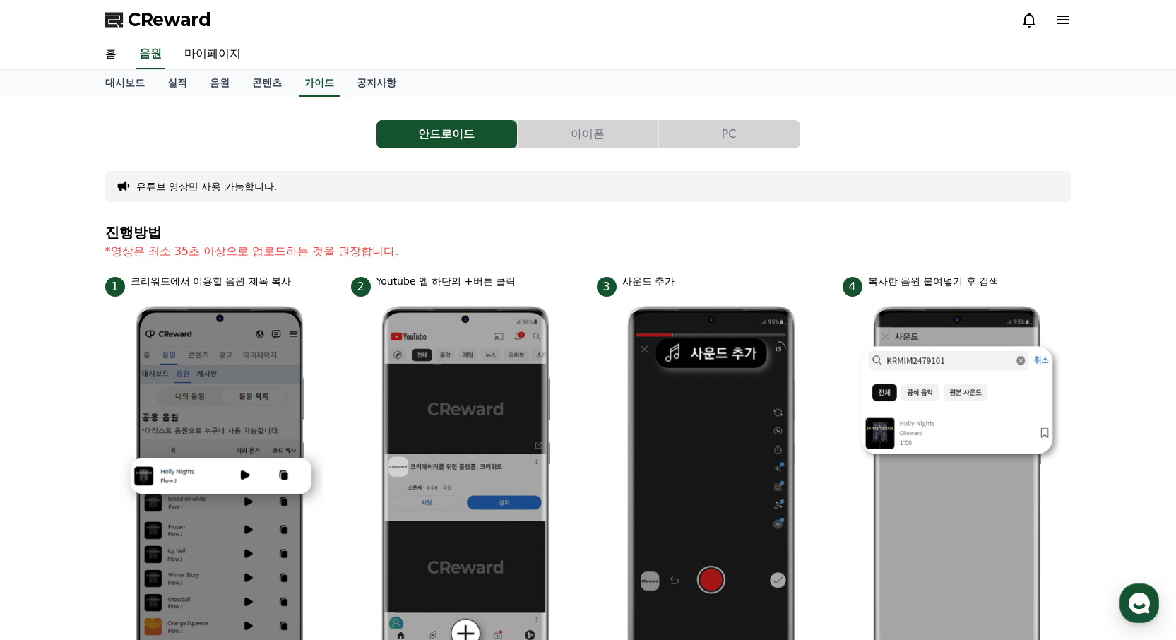
drag, startPoint x: 136, startPoint y: 256, endPoint x: 331, endPoint y: 256, distance: 194.9
click at [303, 254] on p "*영상은 최소 35초 이상으로 업로드하는 것을 권장합니다." at bounding box center [588, 251] width 966 height 17
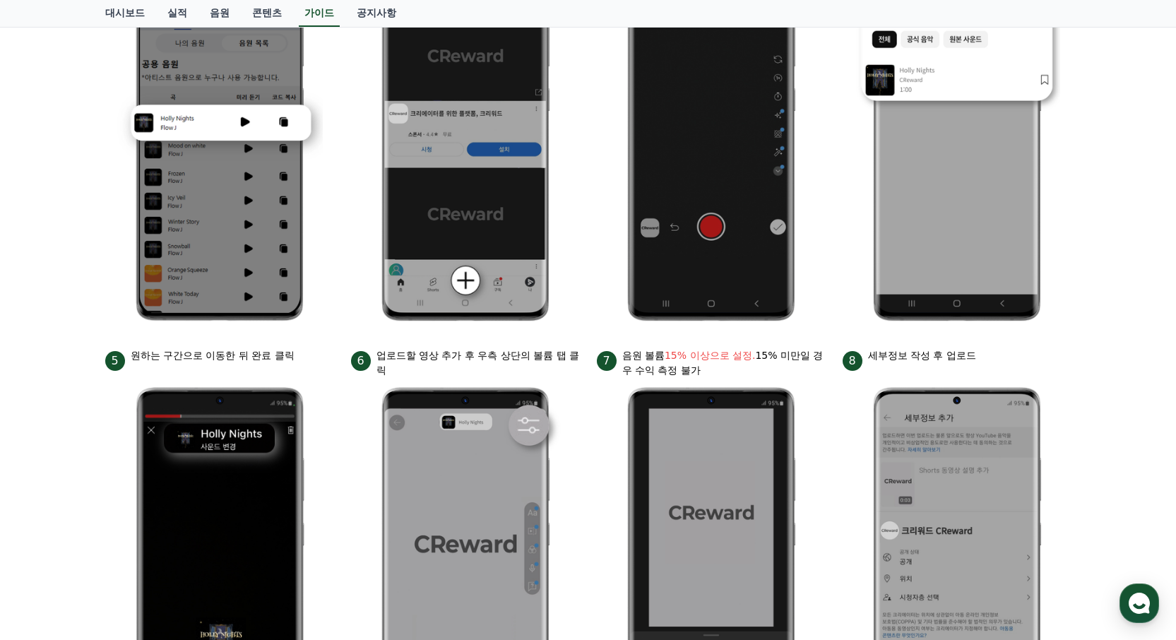
scroll to position [471, 0]
